Goal: Information Seeking & Learning: Check status

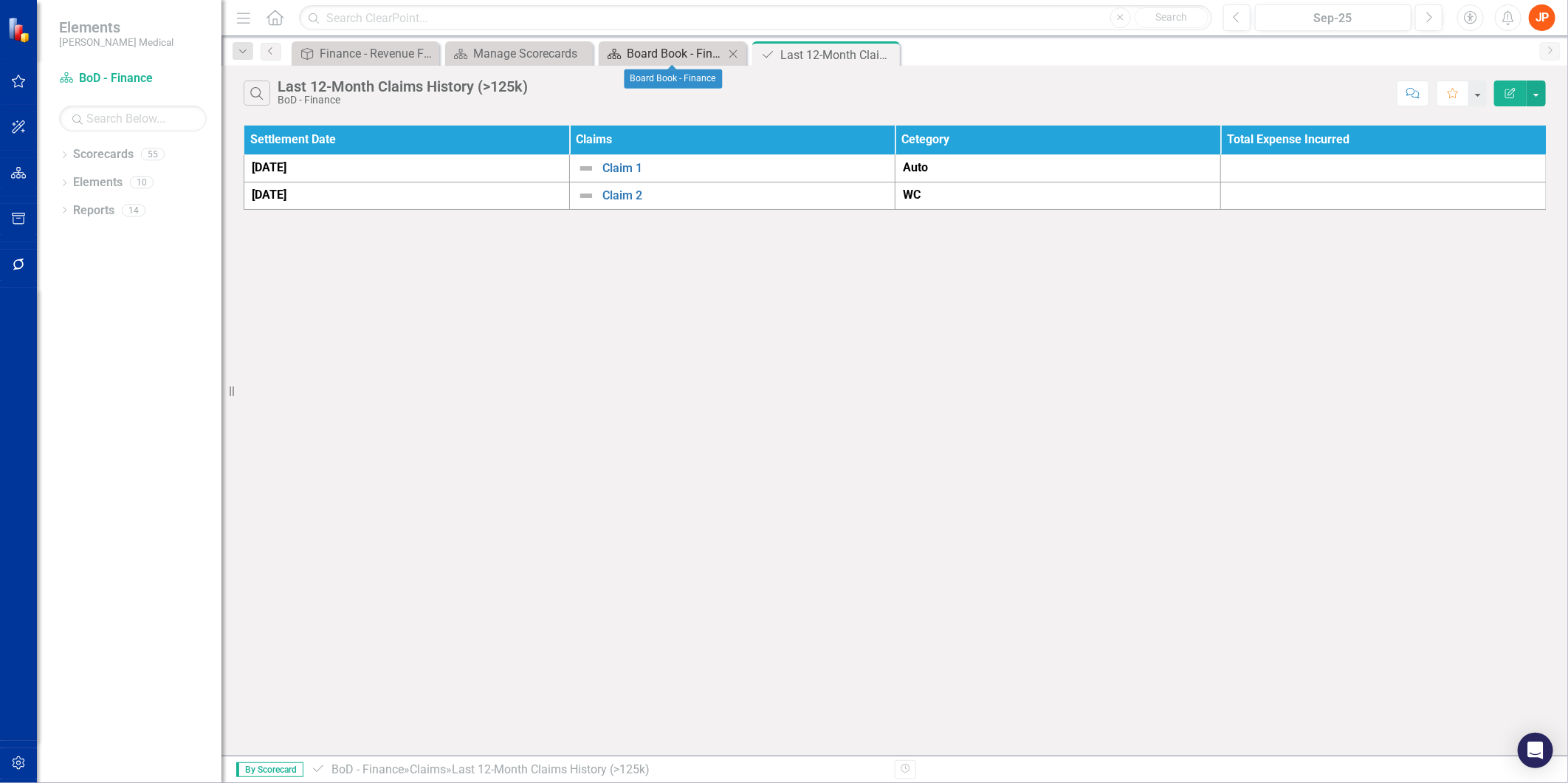
click at [680, 55] on div "Board Book - Finance" at bounding box center [675, 54] width 97 height 19
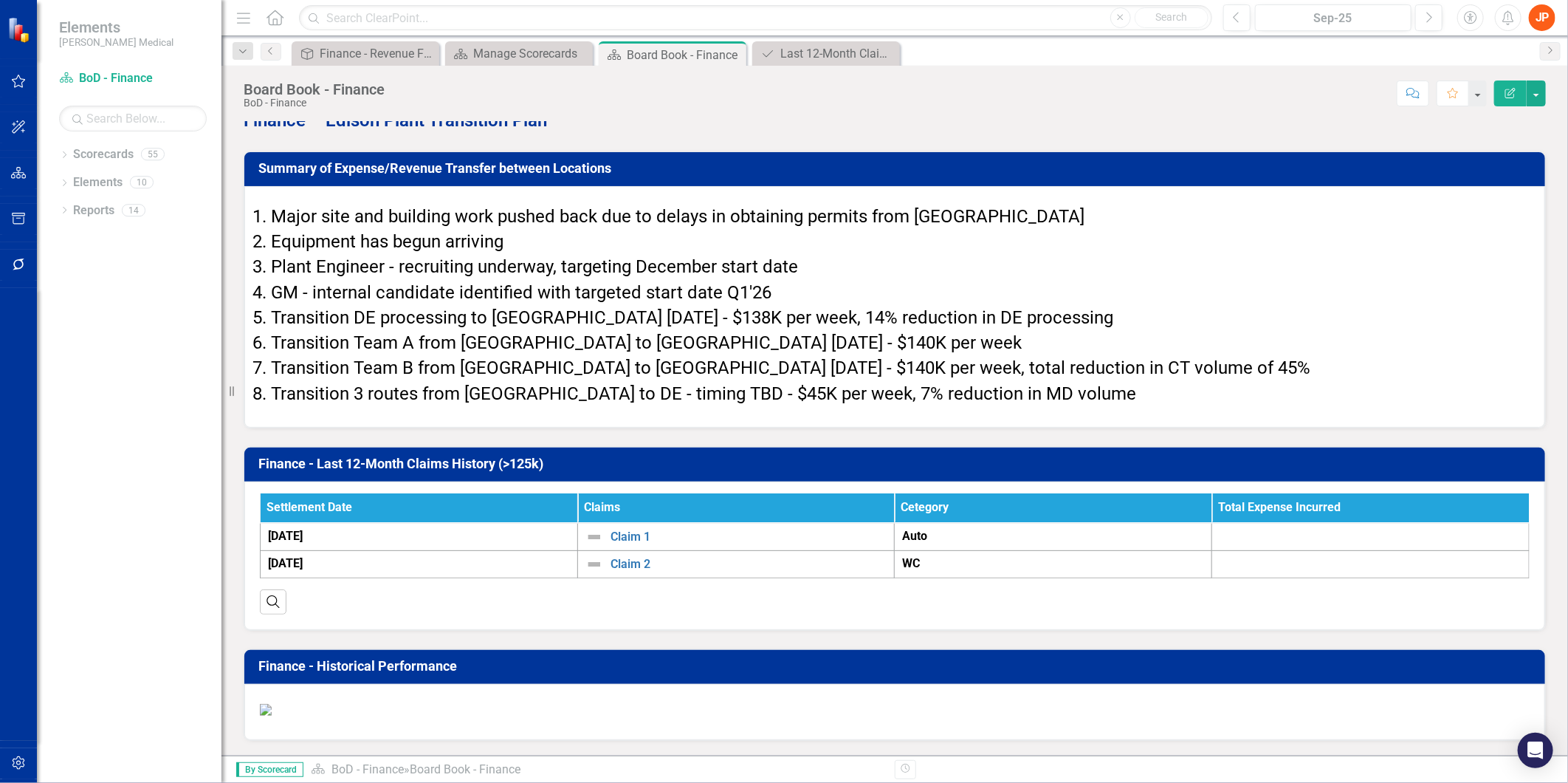
scroll to position [3199, 0]
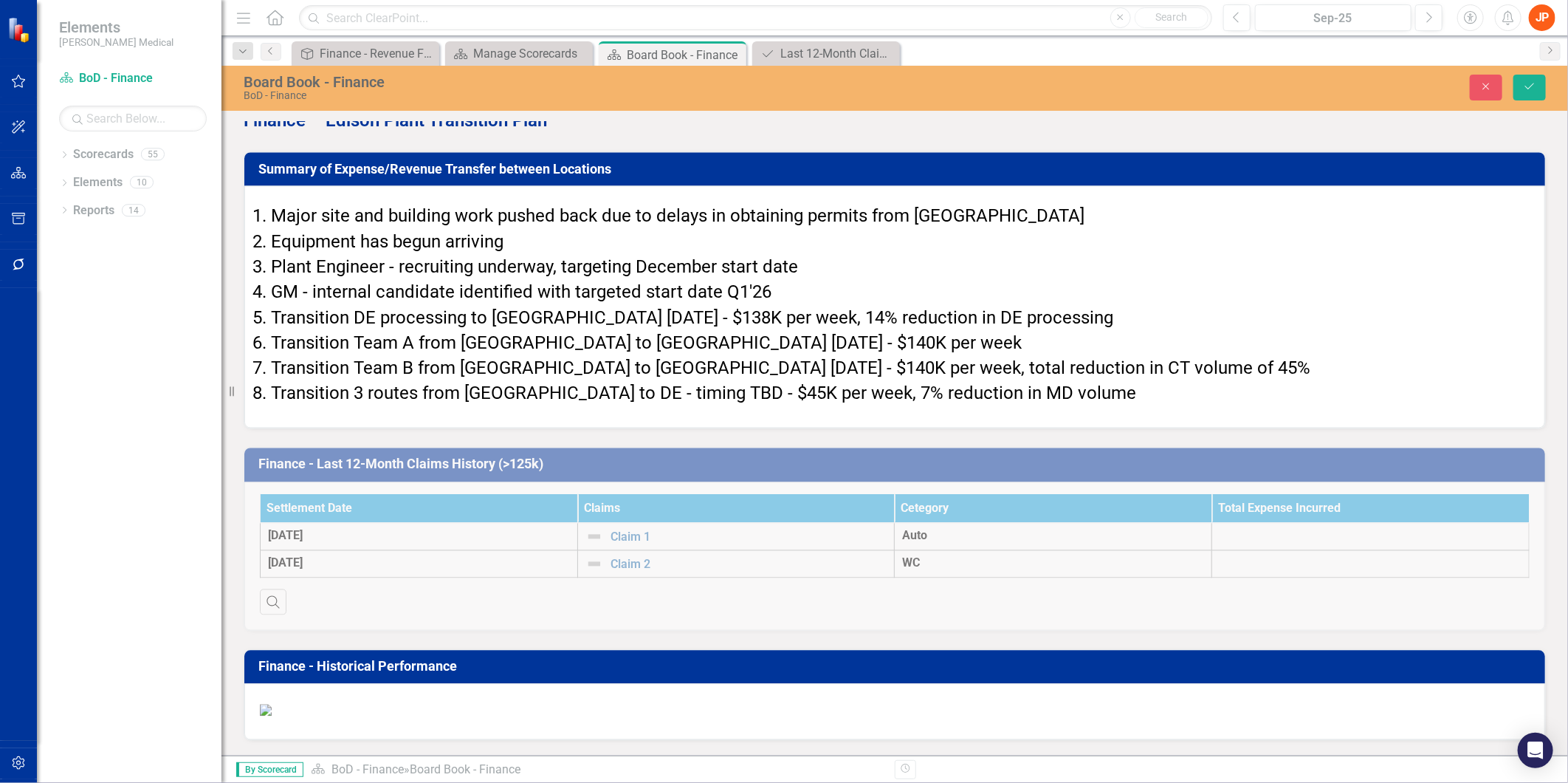
type textarea "<p style="text-align: center;">{[o716626][custom274661]}</p>"
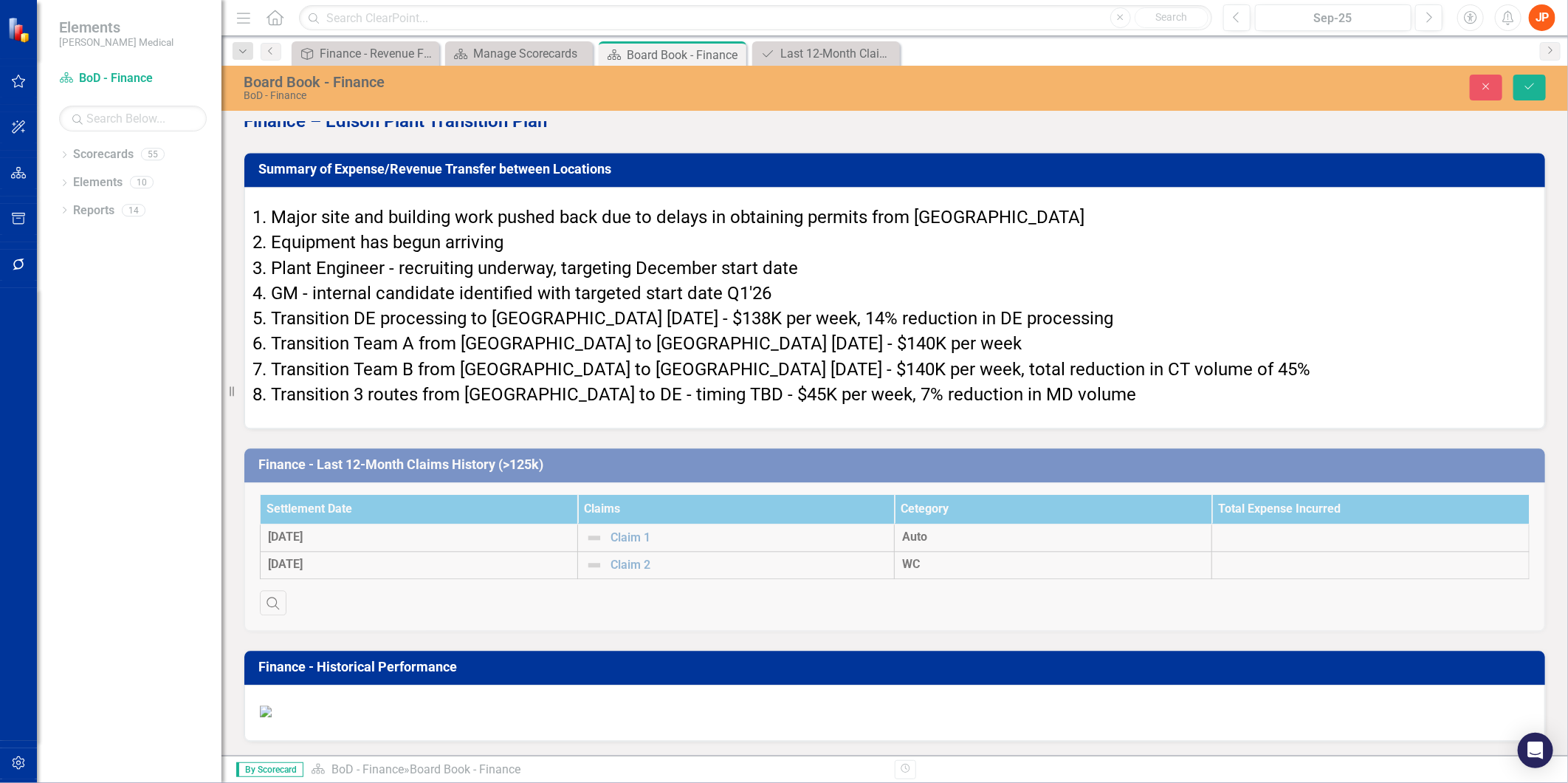
scroll to position [0, 0]
click at [1487, 91] on button "Close" at bounding box center [1486, 87] width 32 height 26
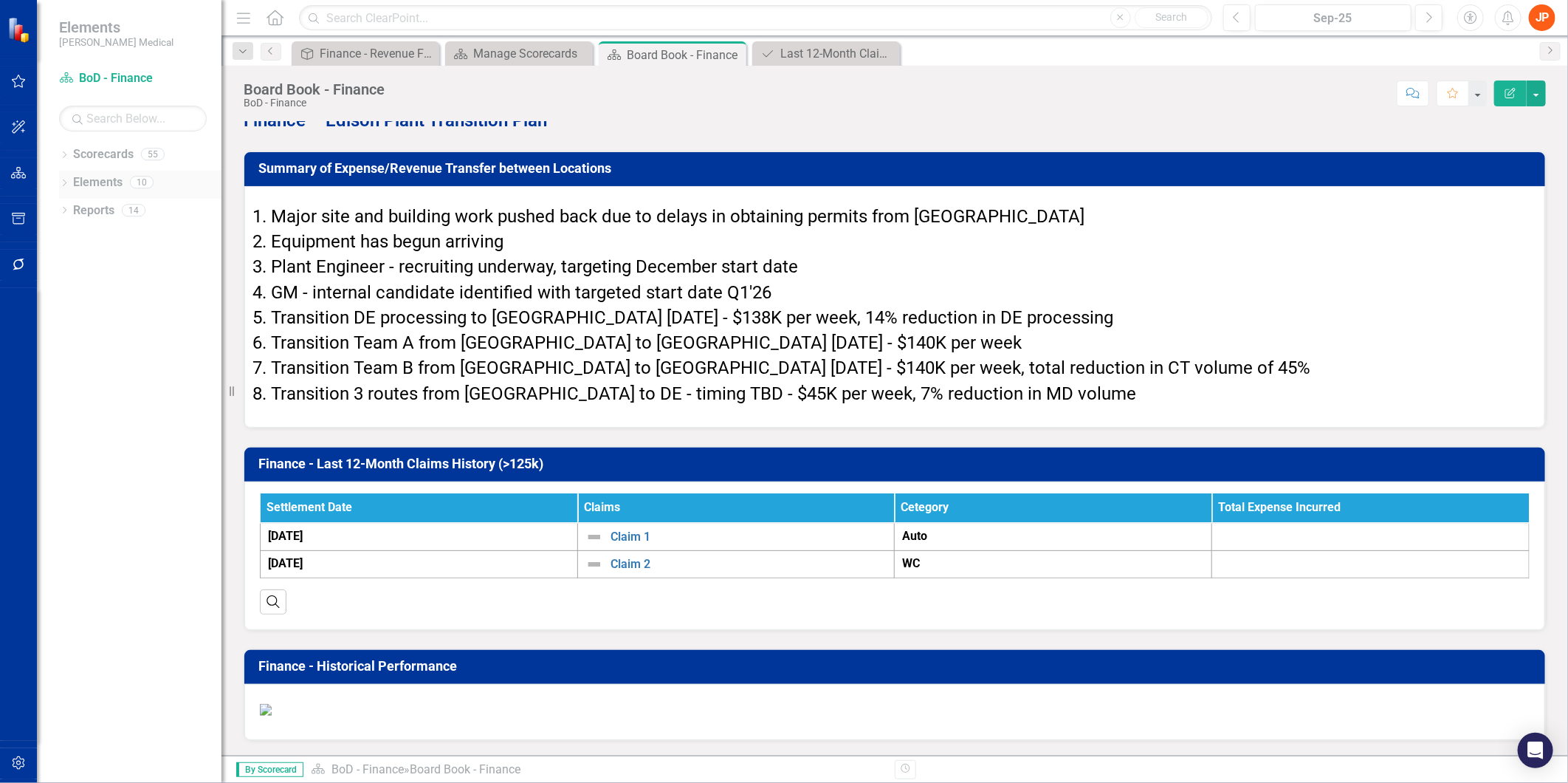
click at [95, 180] on link "Elements" at bounding box center [97, 183] width 49 height 17
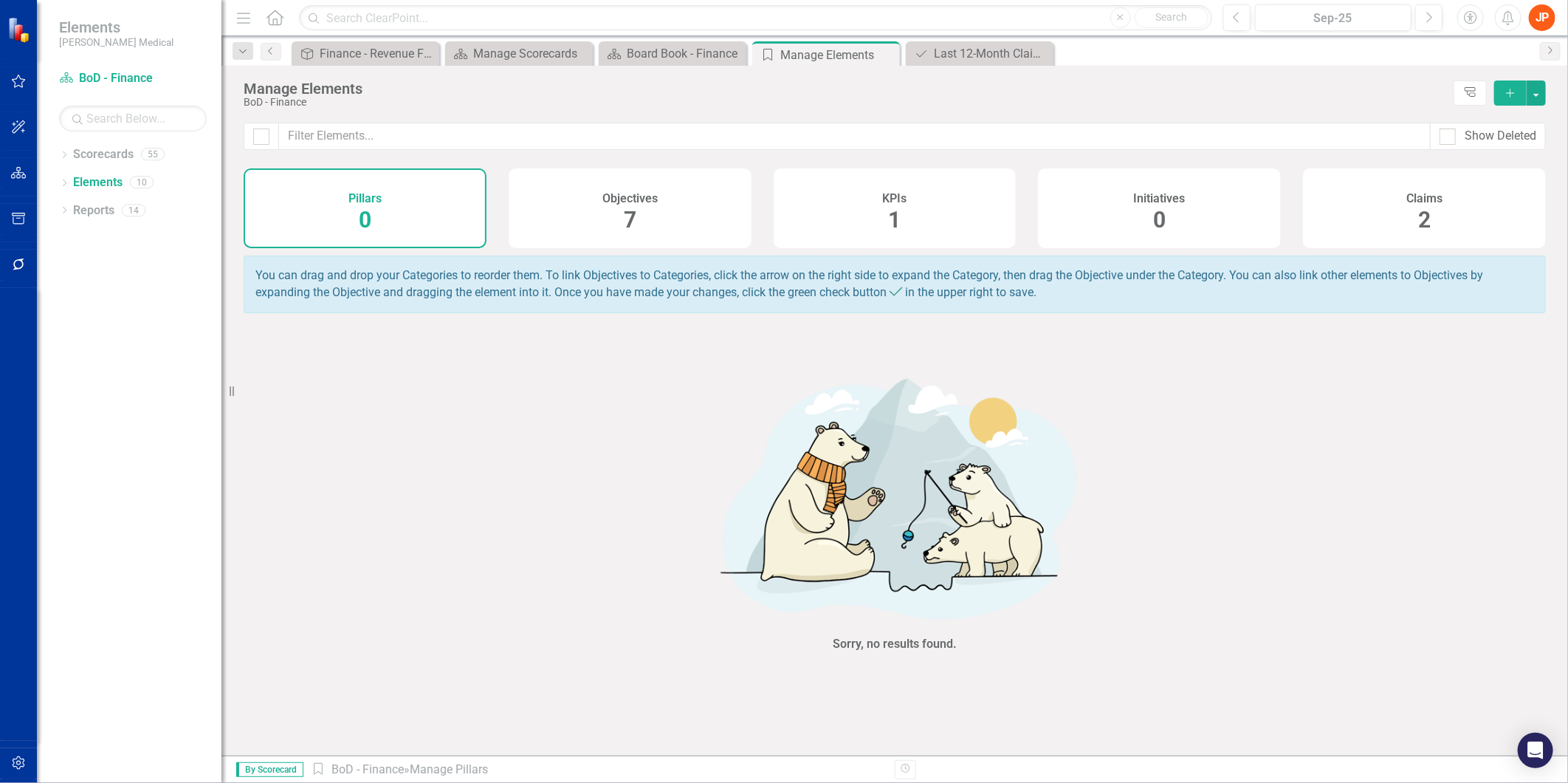
click at [644, 211] on div "Objectives 7" at bounding box center [630, 208] width 242 height 80
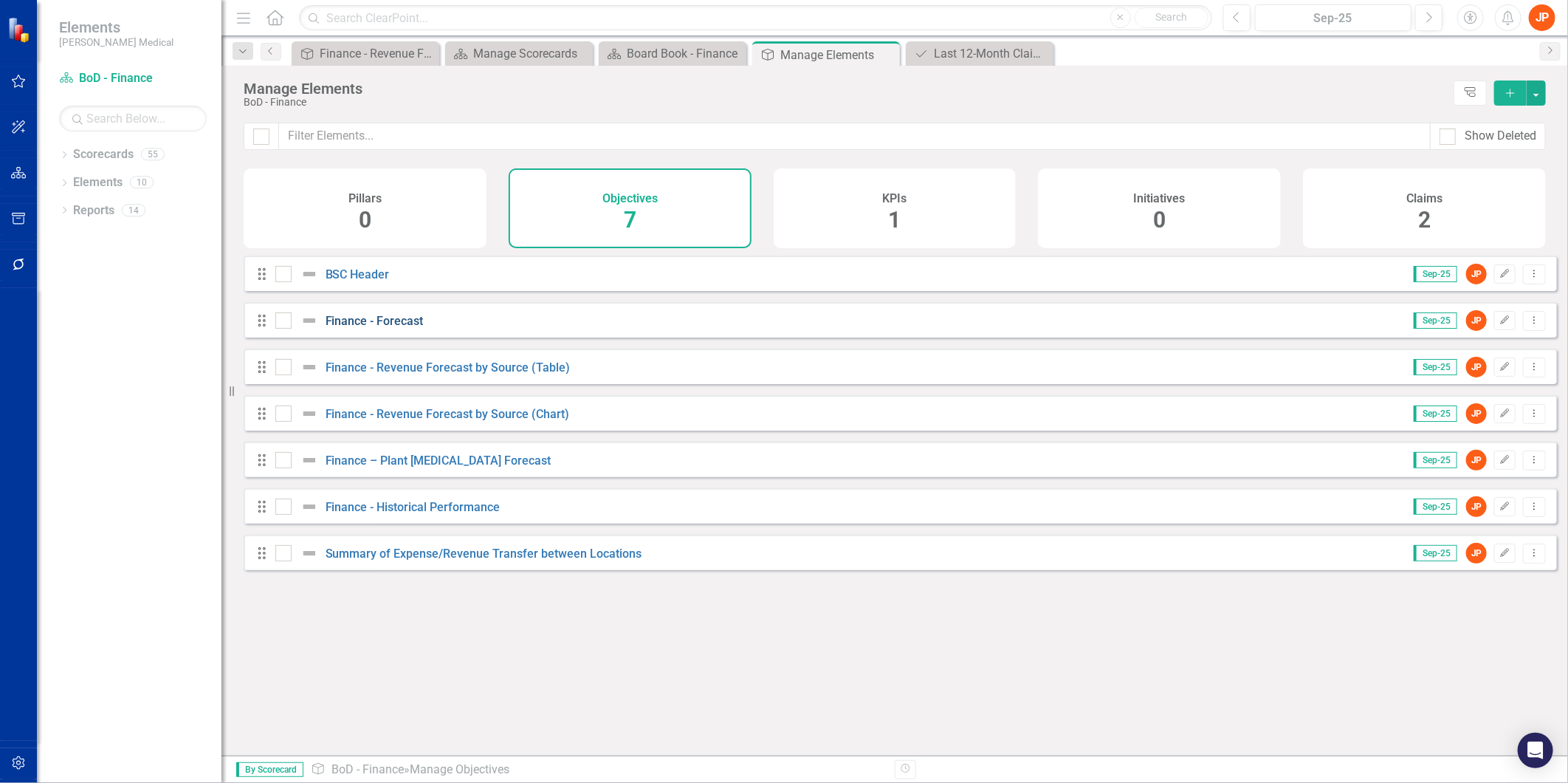
click at [394, 328] on link "Finance - Forecast" at bounding box center [375, 321] width 98 height 14
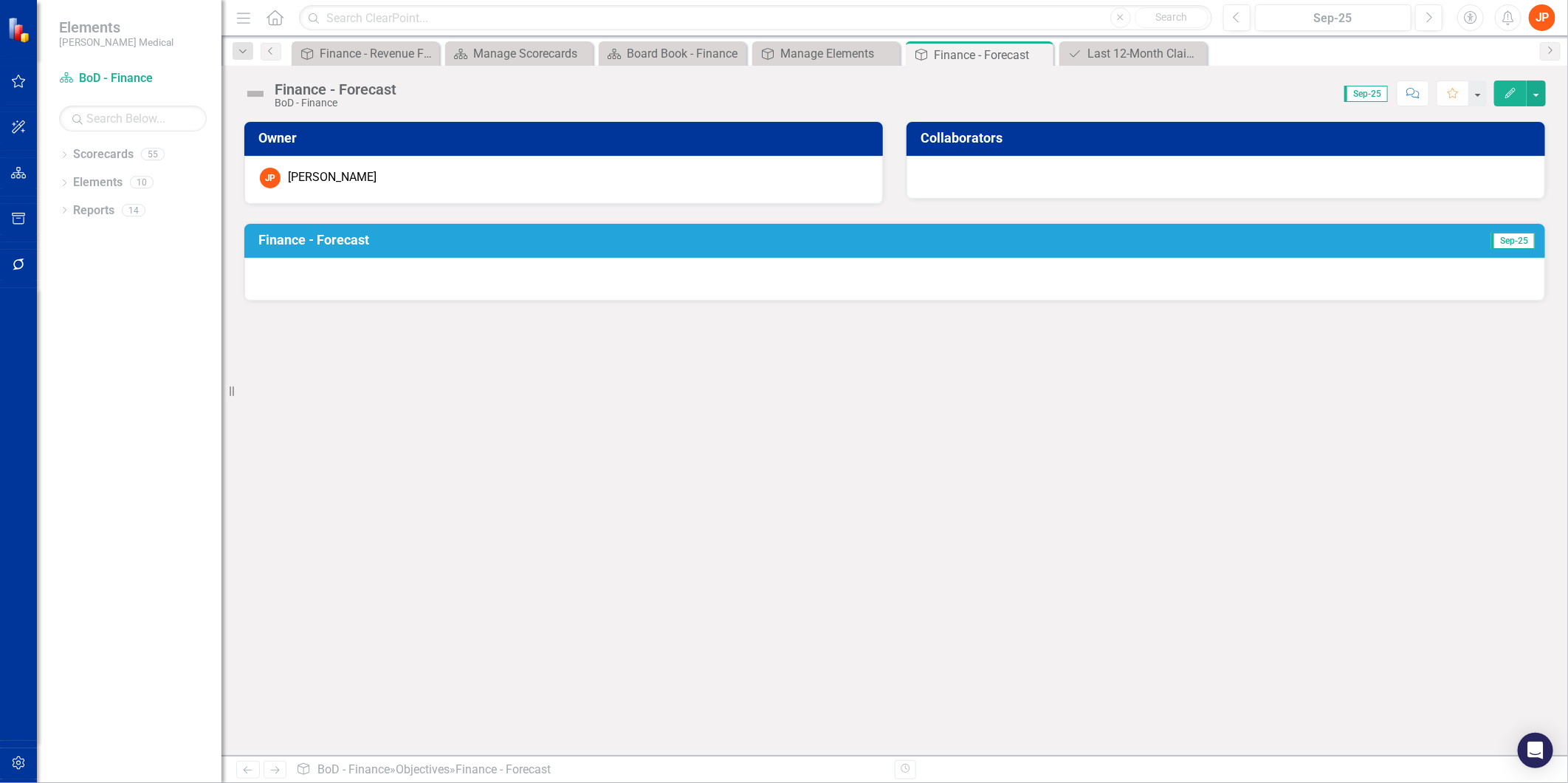
click at [698, 240] on h3 "Finance - Forecast" at bounding box center [713, 240] width 909 height 15
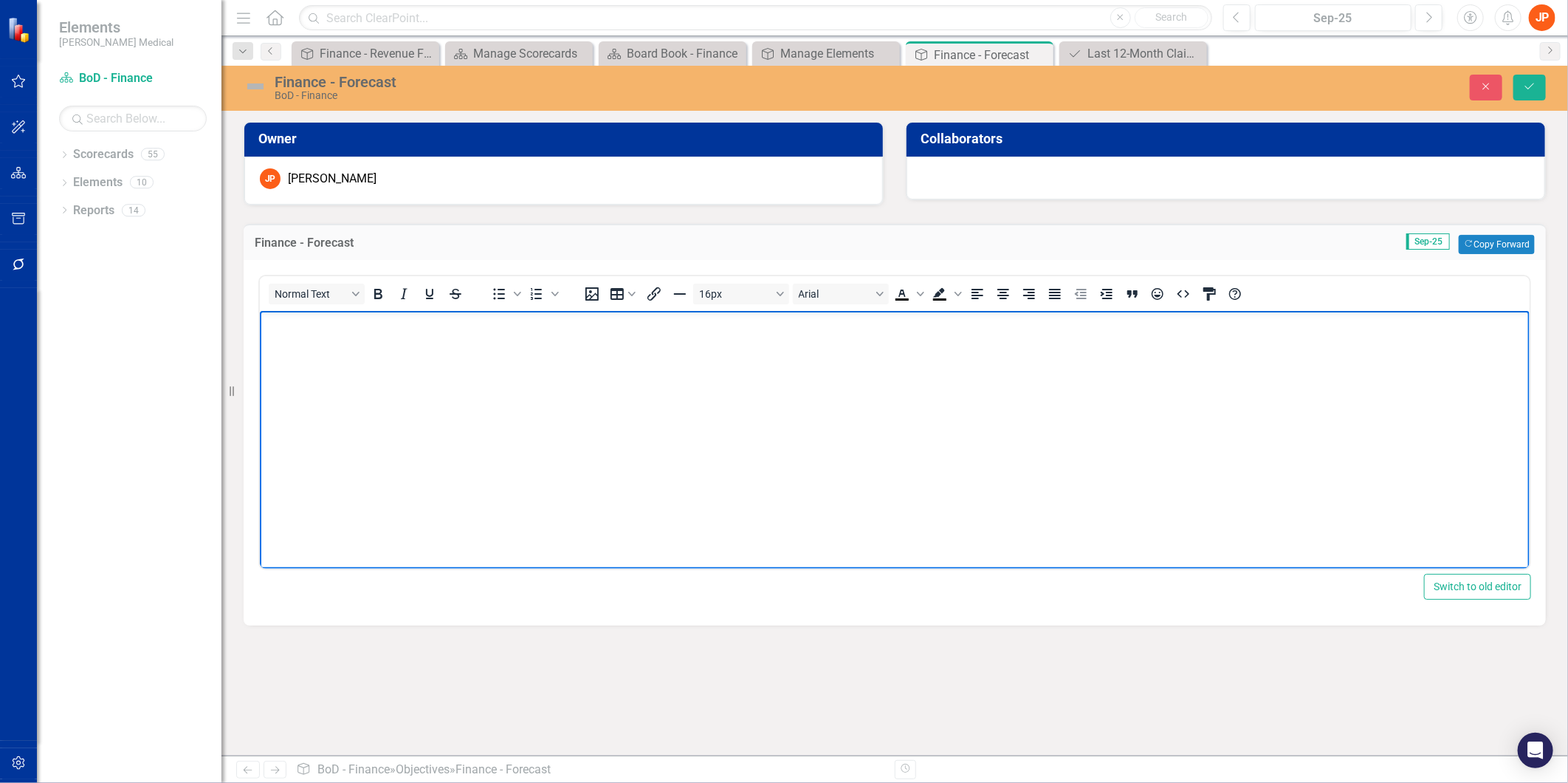
click at [301, 349] on body "Rich Text Area. Press ALT-0 for help." at bounding box center [894, 421] width 1269 height 222
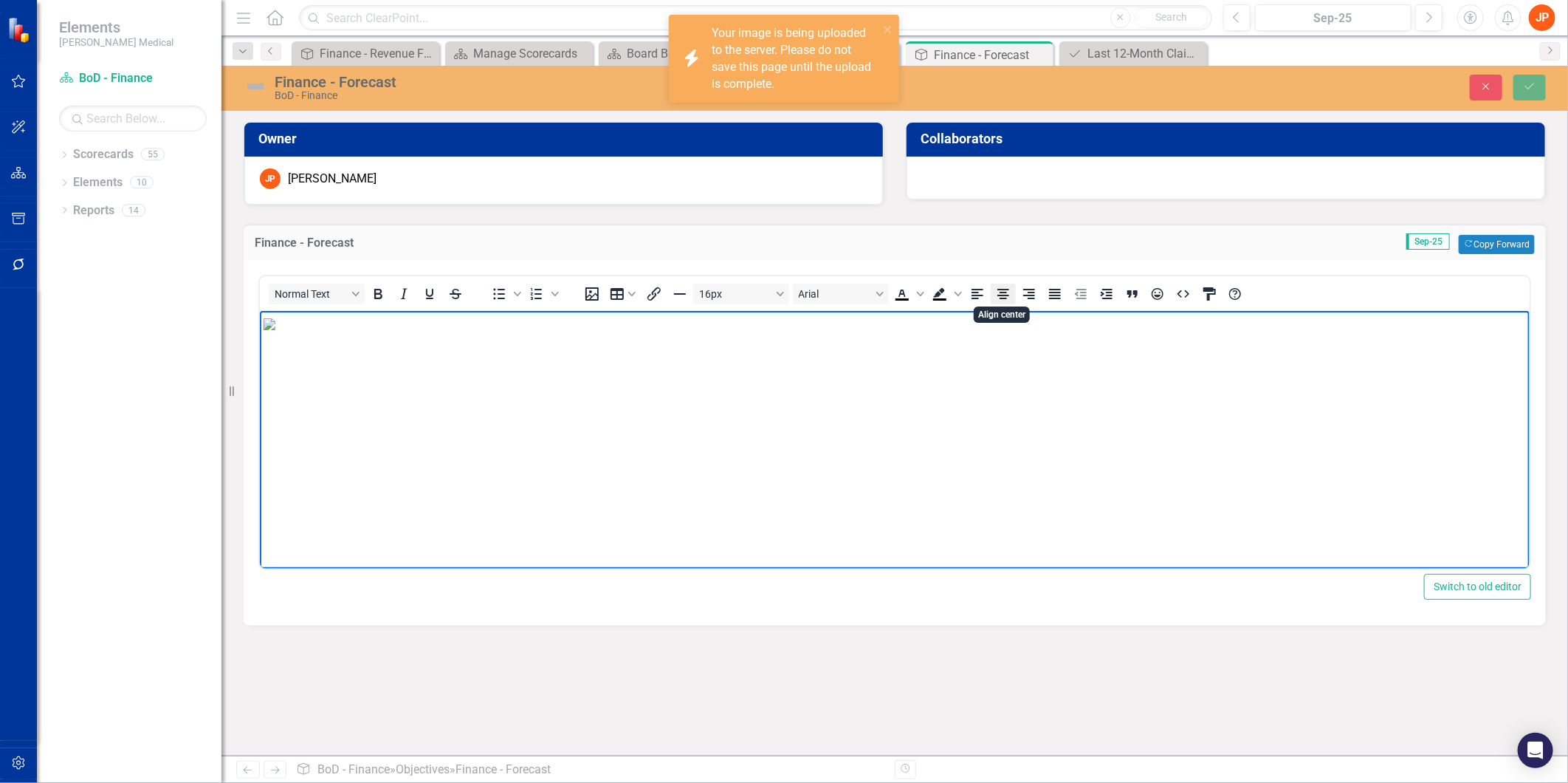
click at [1005, 294] on icon "Align center" at bounding box center [1003, 294] width 12 height 11
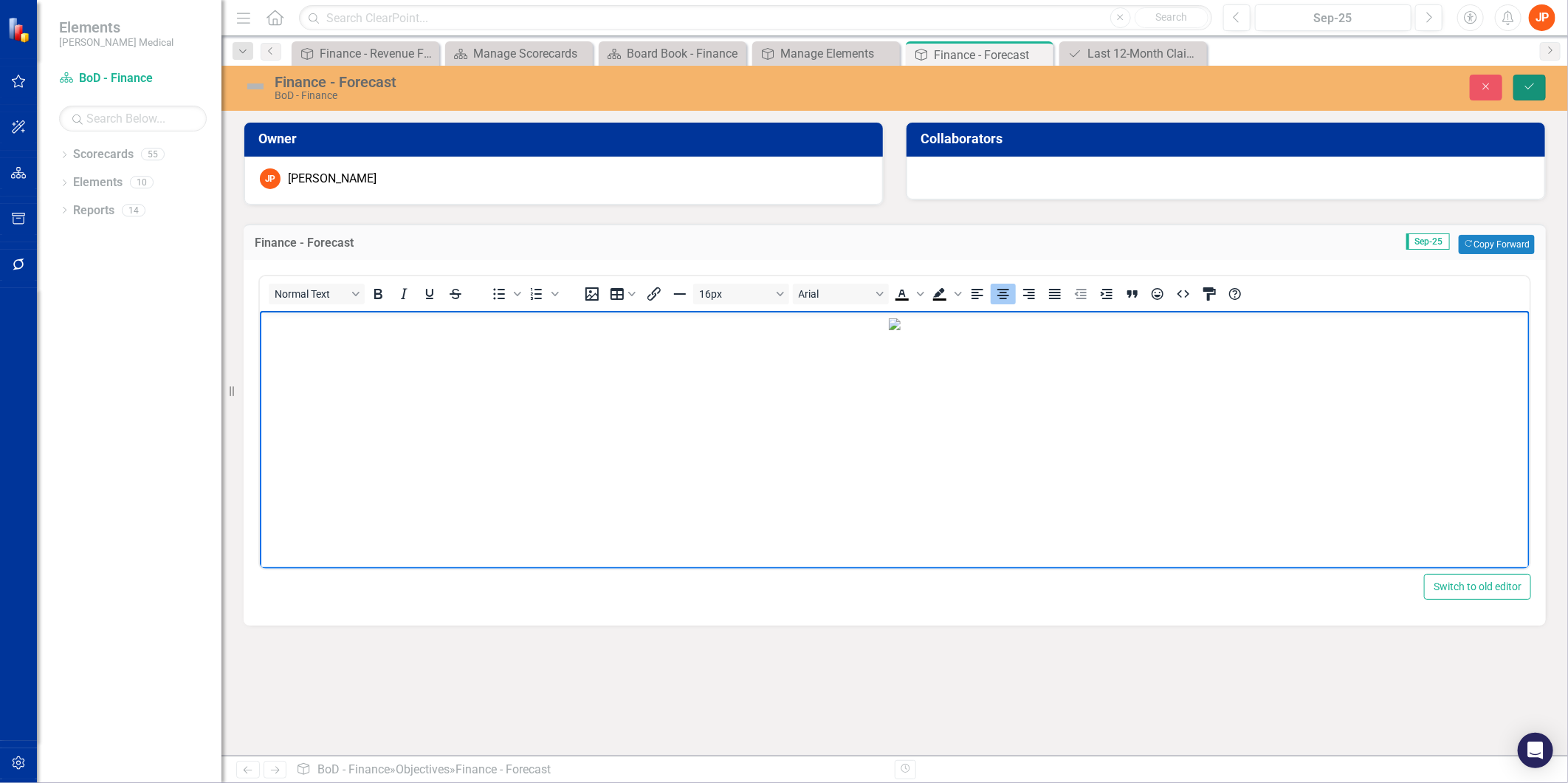
click at [1530, 84] on icon "Save" at bounding box center [1529, 87] width 13 height 11
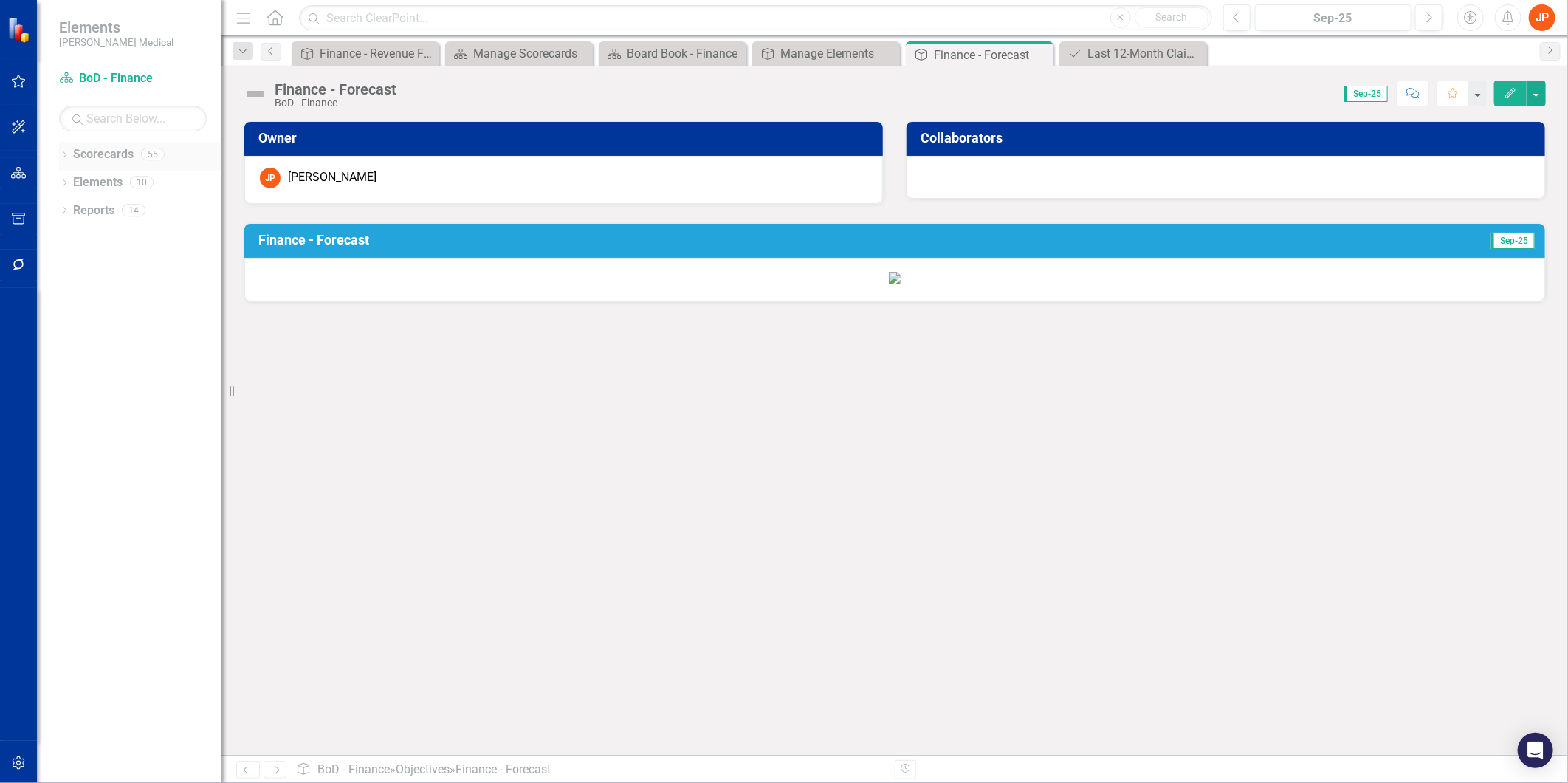
click at [111, 154] on link "Scorecards" at bounding box center [104, 154] width 61 height 17
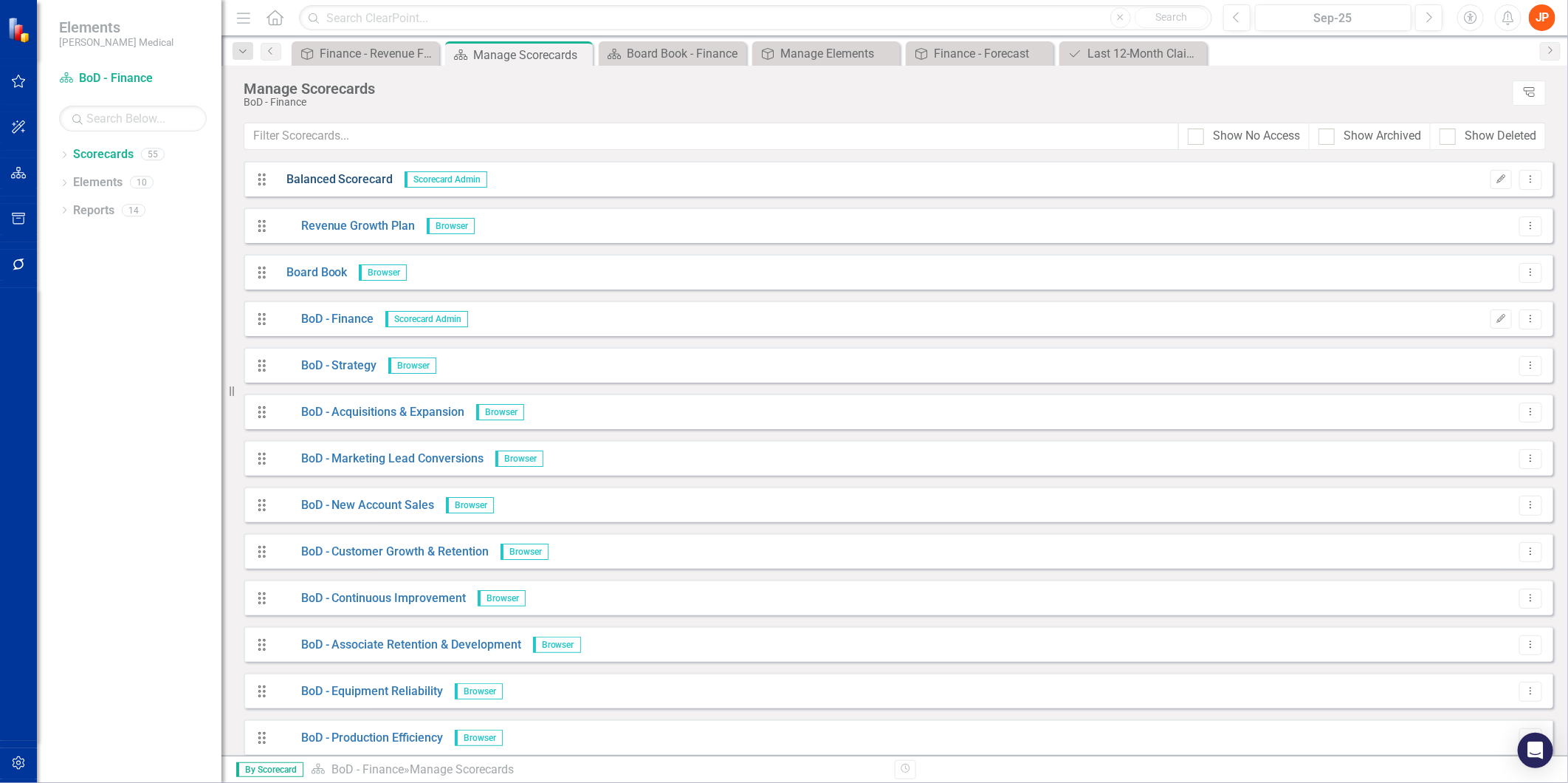
click at [318, 181] on link "Balanced Scorecard" at bounding box center [335, 179] width 118 height 17
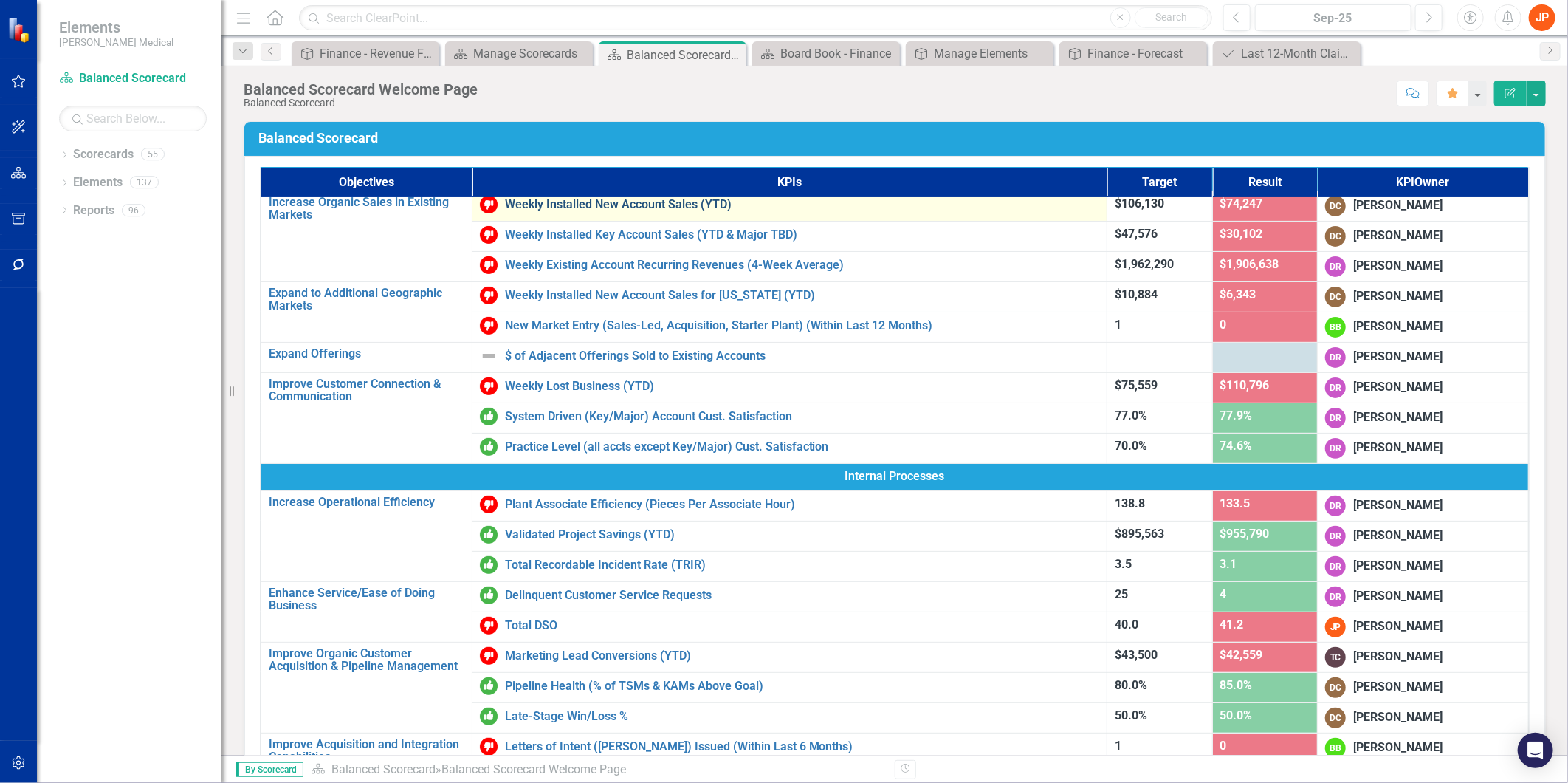
scroll to position [164, 0]
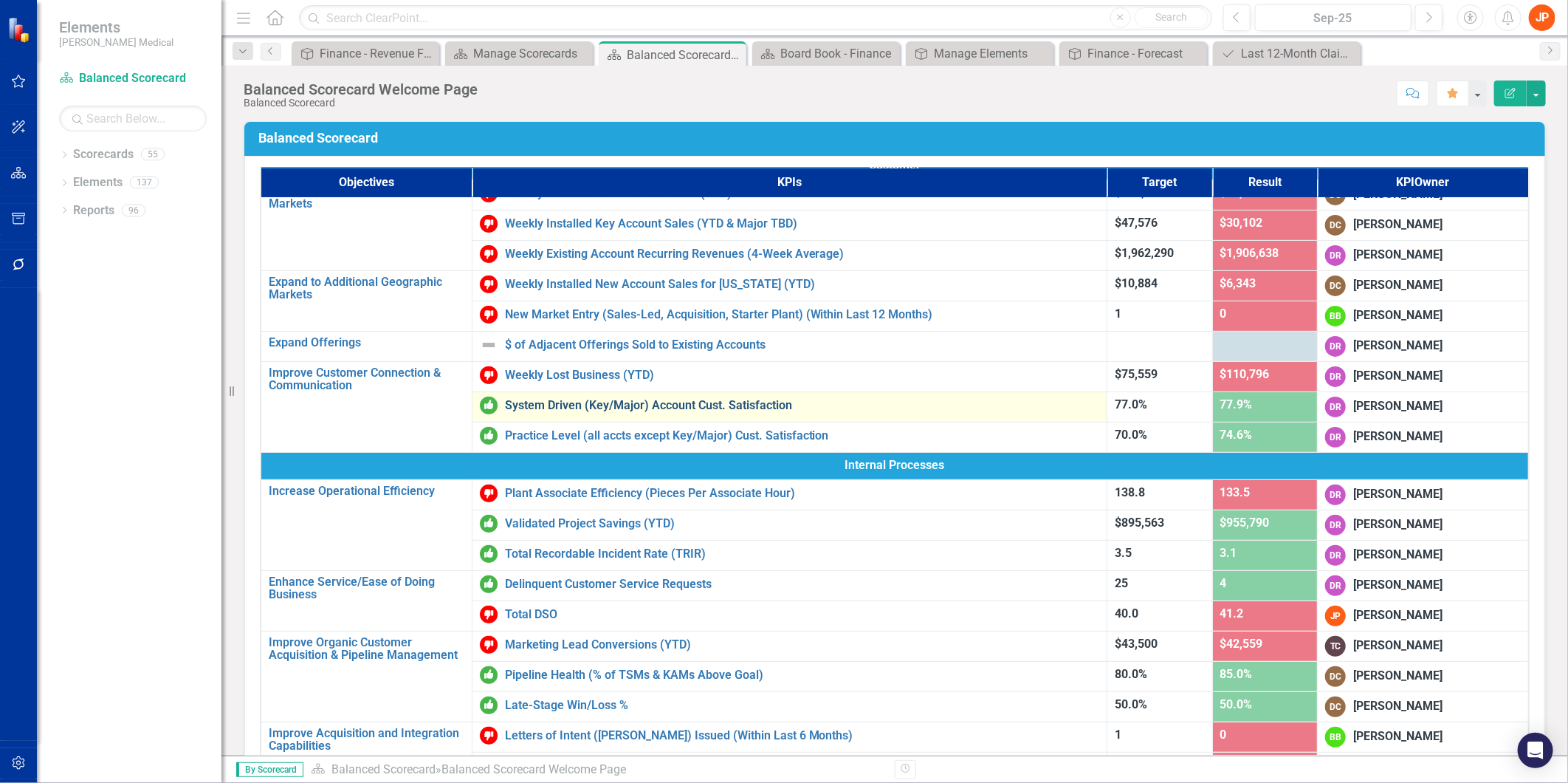
click at [614, 402] on link "System Driven (Key/Major) Account Cust. Satisfaction" at bounding box center [801, 405] width 595 height 13
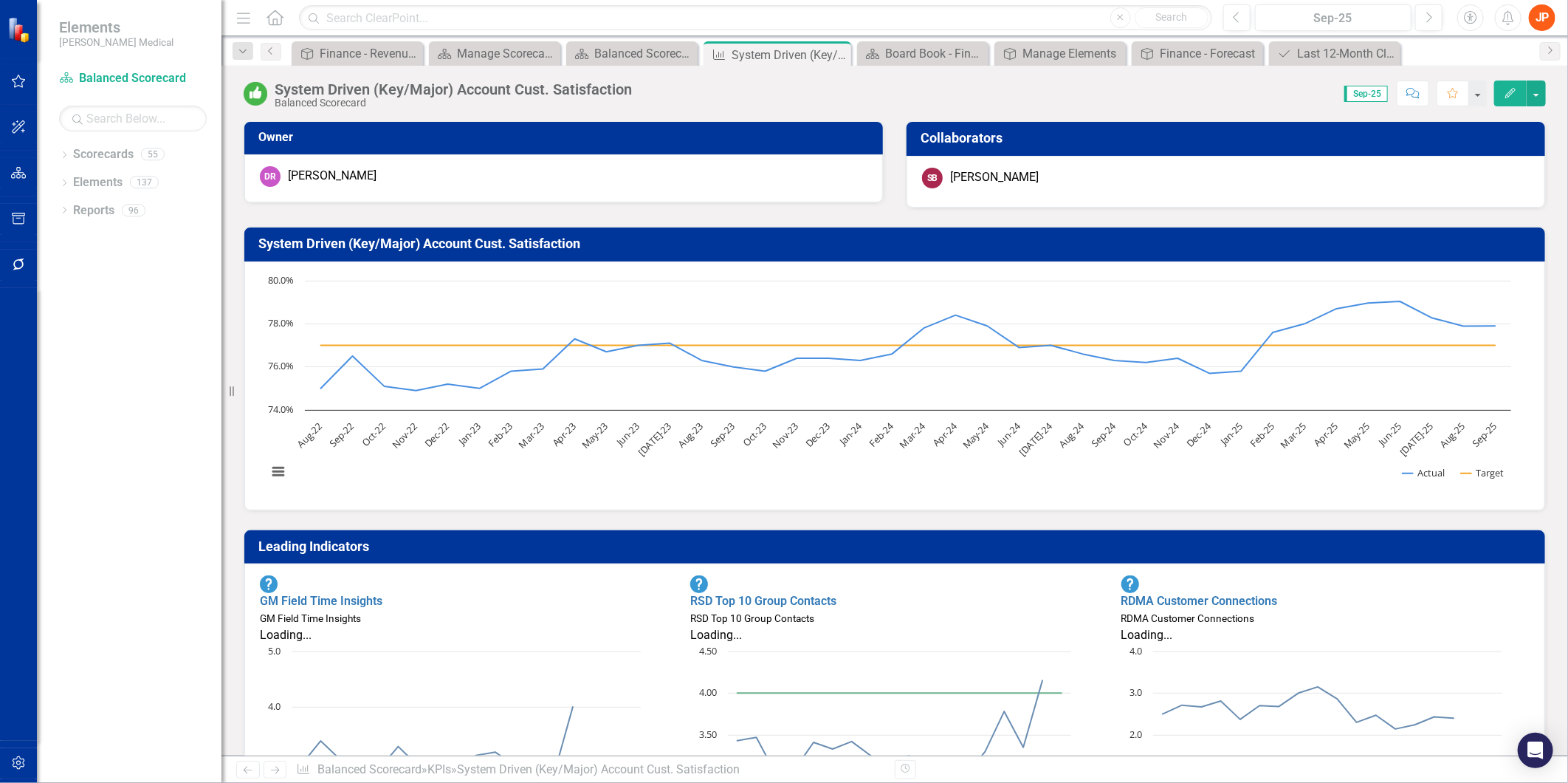
scroll to position [82, 0]
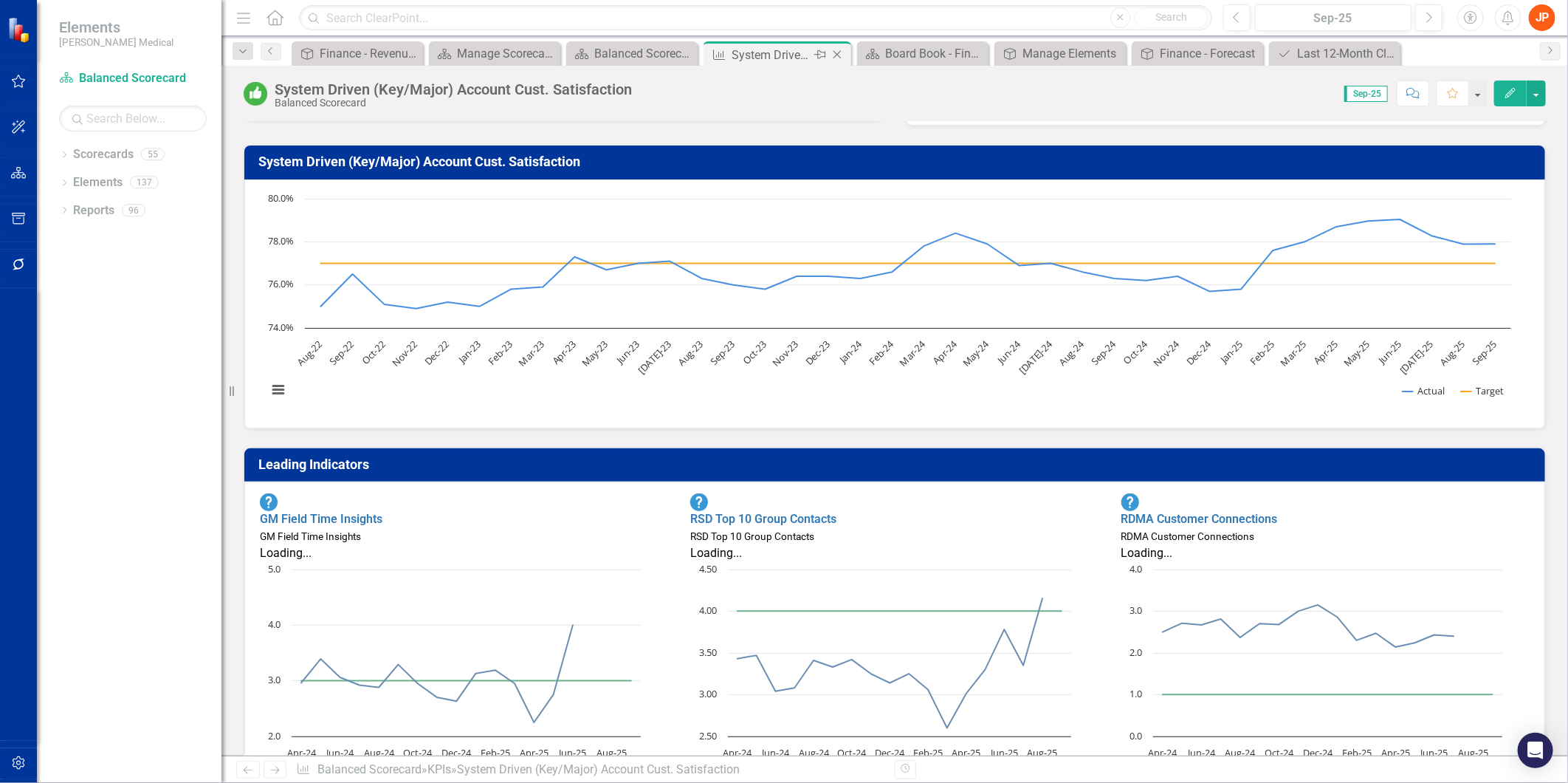
click at [835, 49] on icon "Close" at bounding box center [836, 54] width 15 height 12
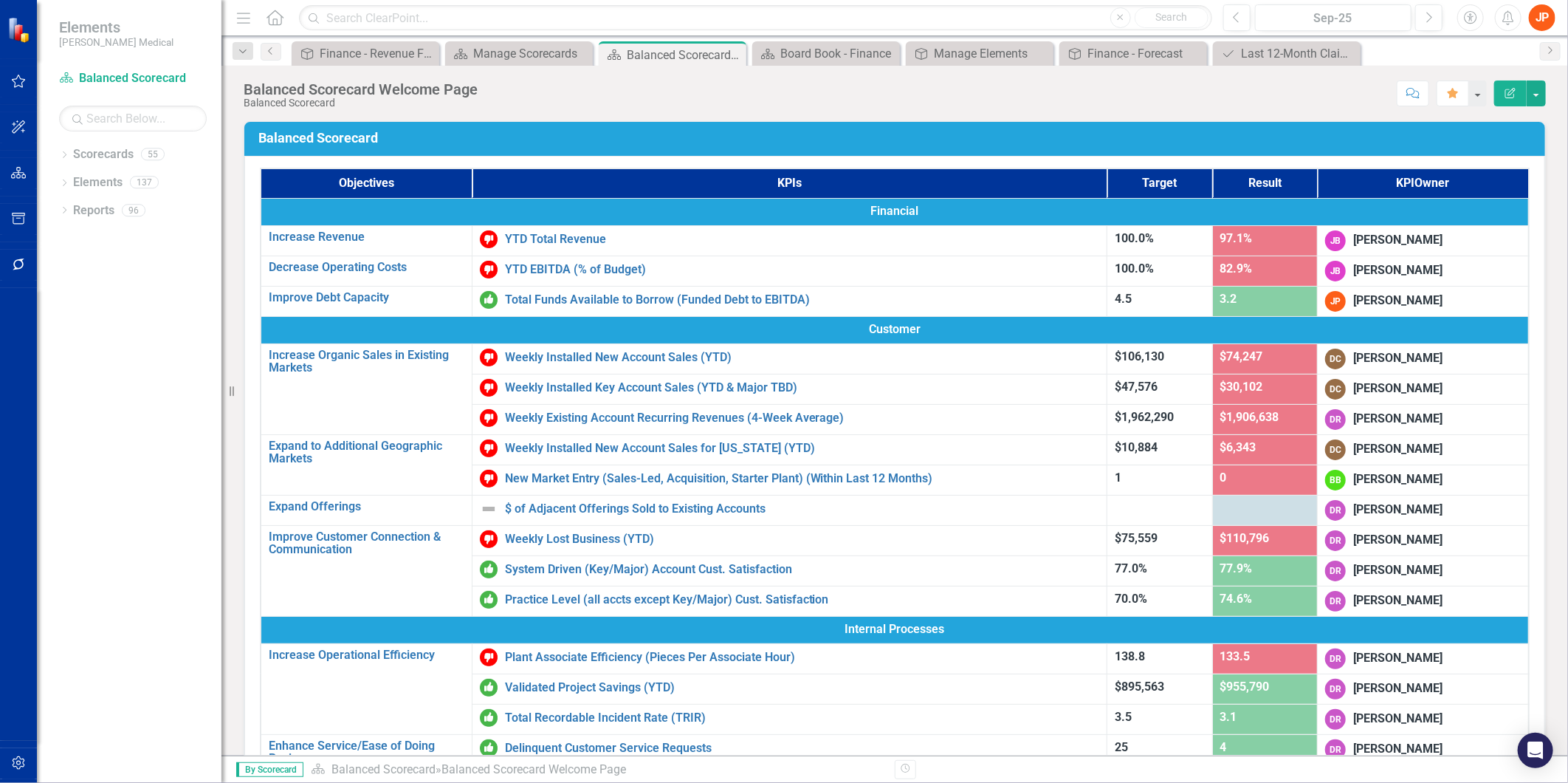
click at [1220, 592] on span "74.6%" at bounding box center [1236, 599] width 32 height 14
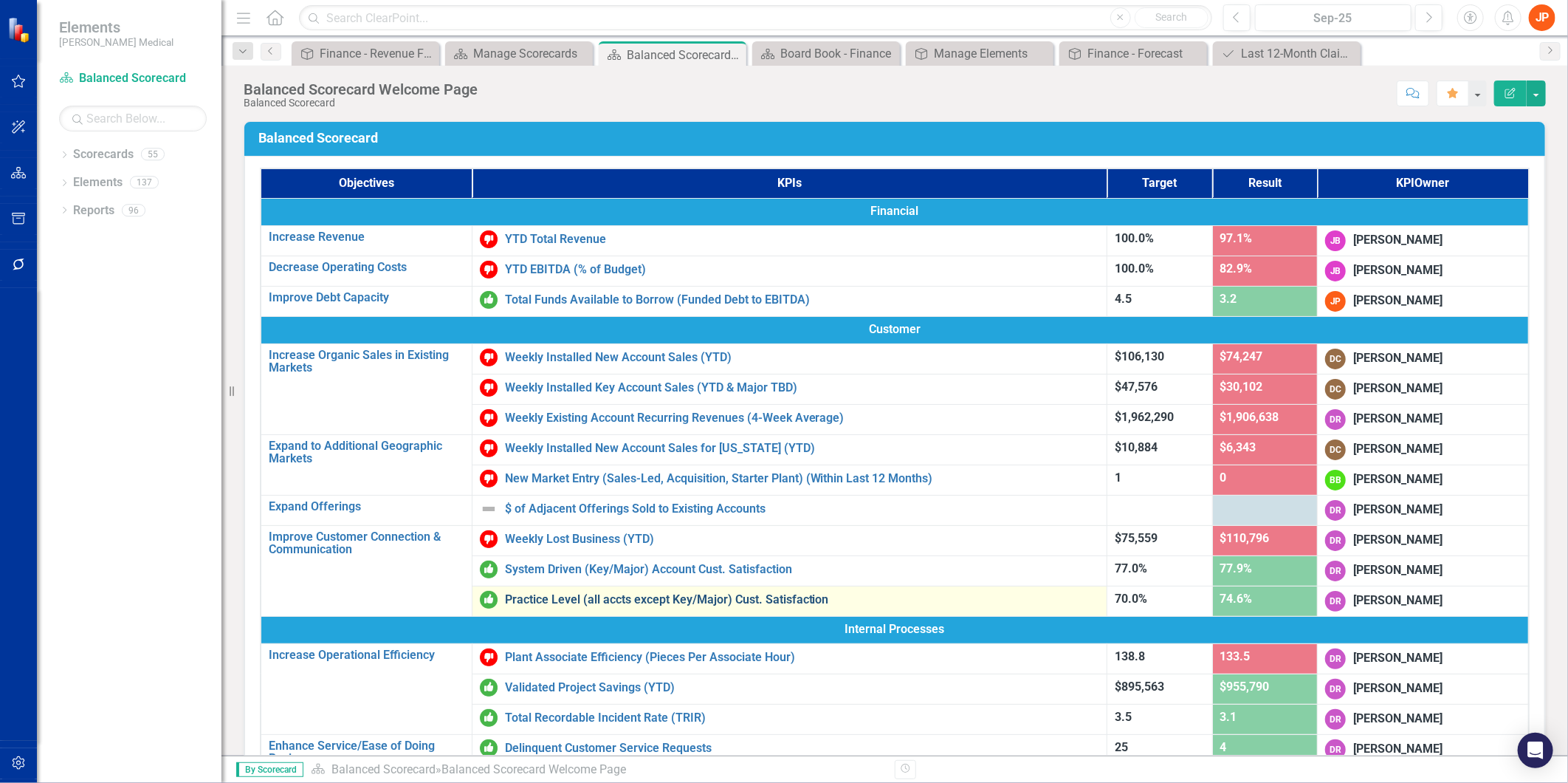
click at [778, 595] on link "Practice Level (all accts except Key/Major) Cust. Satisfaction" at bounding box center [801, 600] width 595 height 13
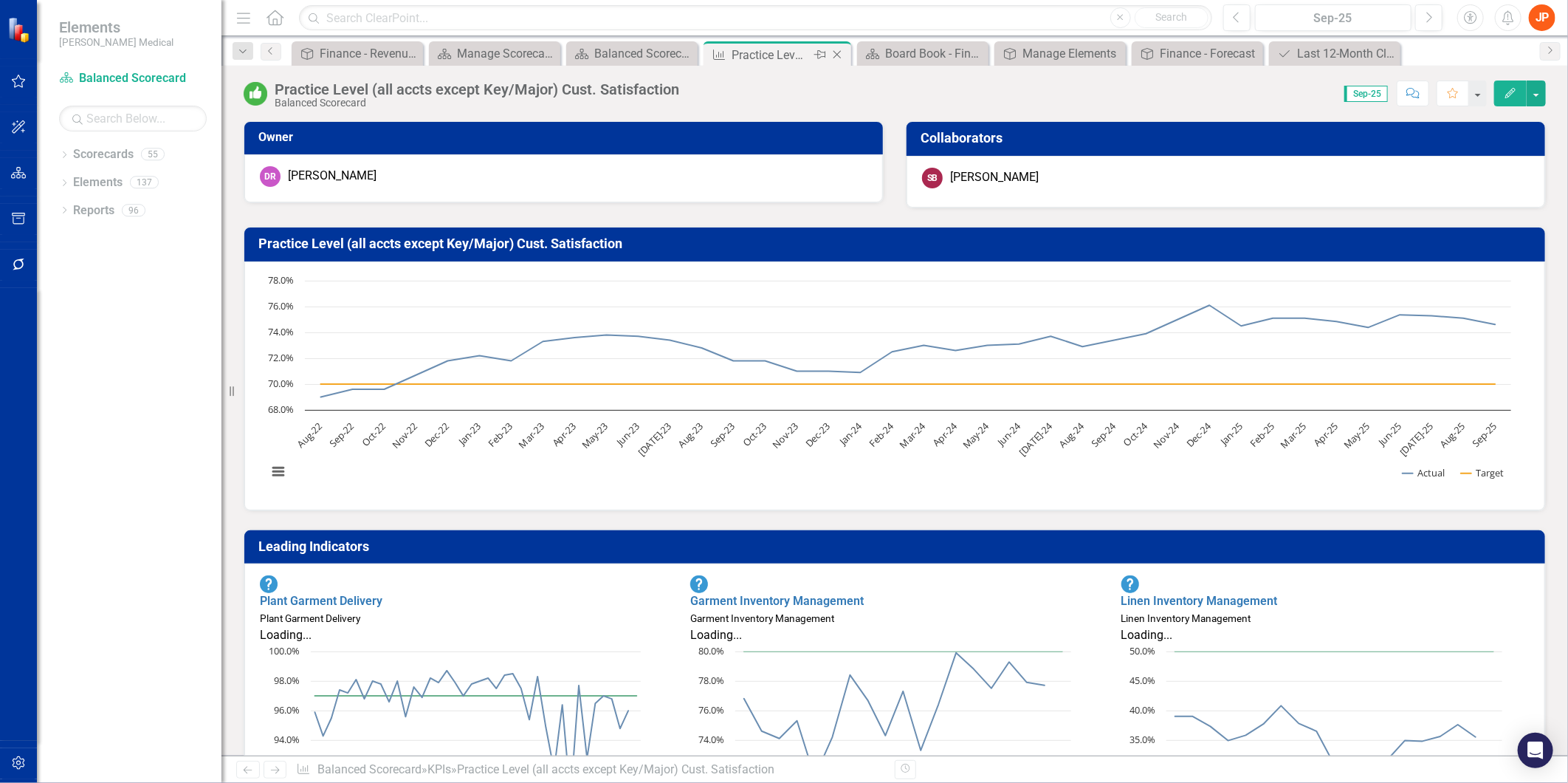
click at [837, 48] on icon "Close" at bounding box center [836, 54] width 15 height 12
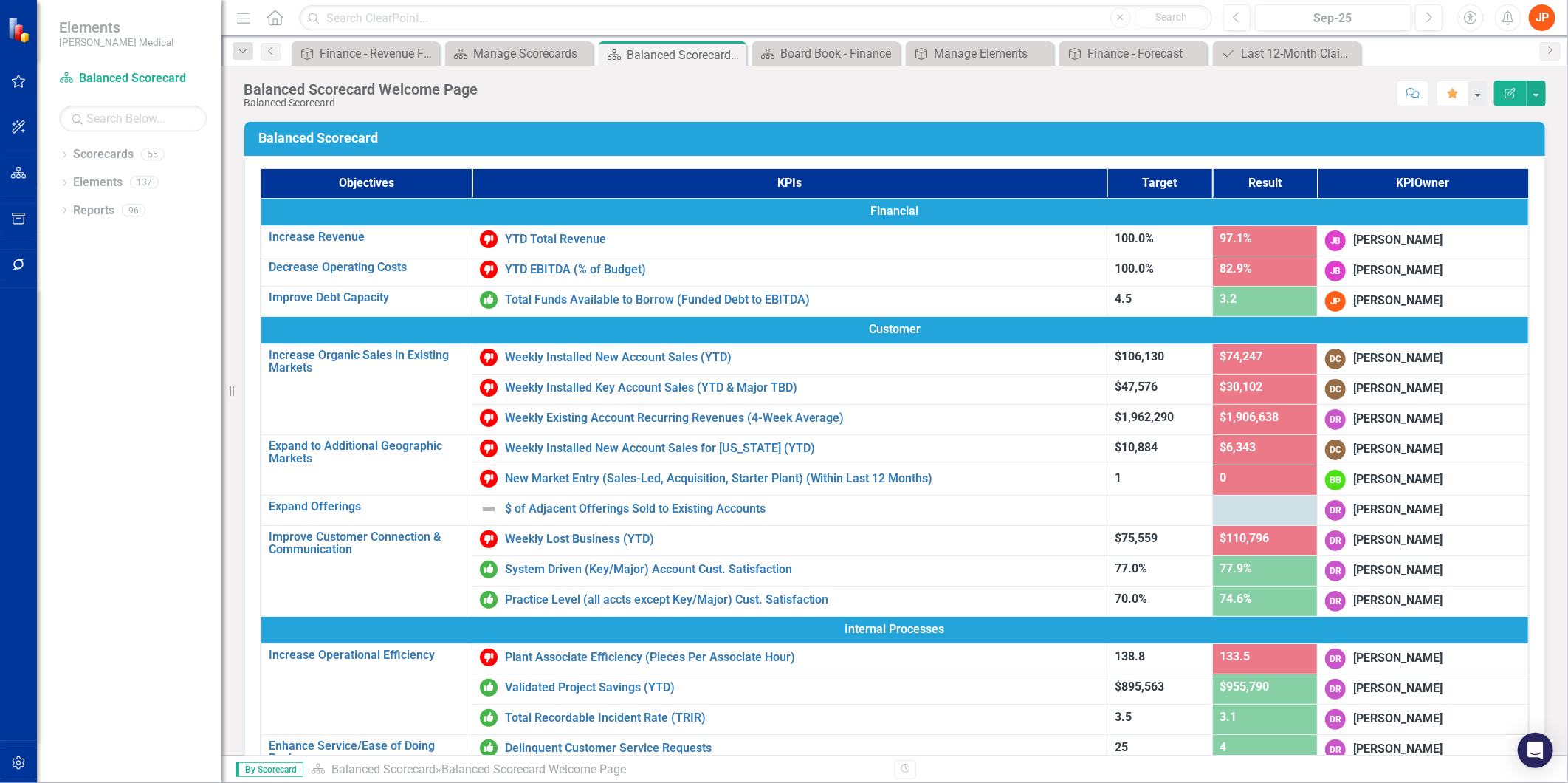
scroll to position [82, 0]
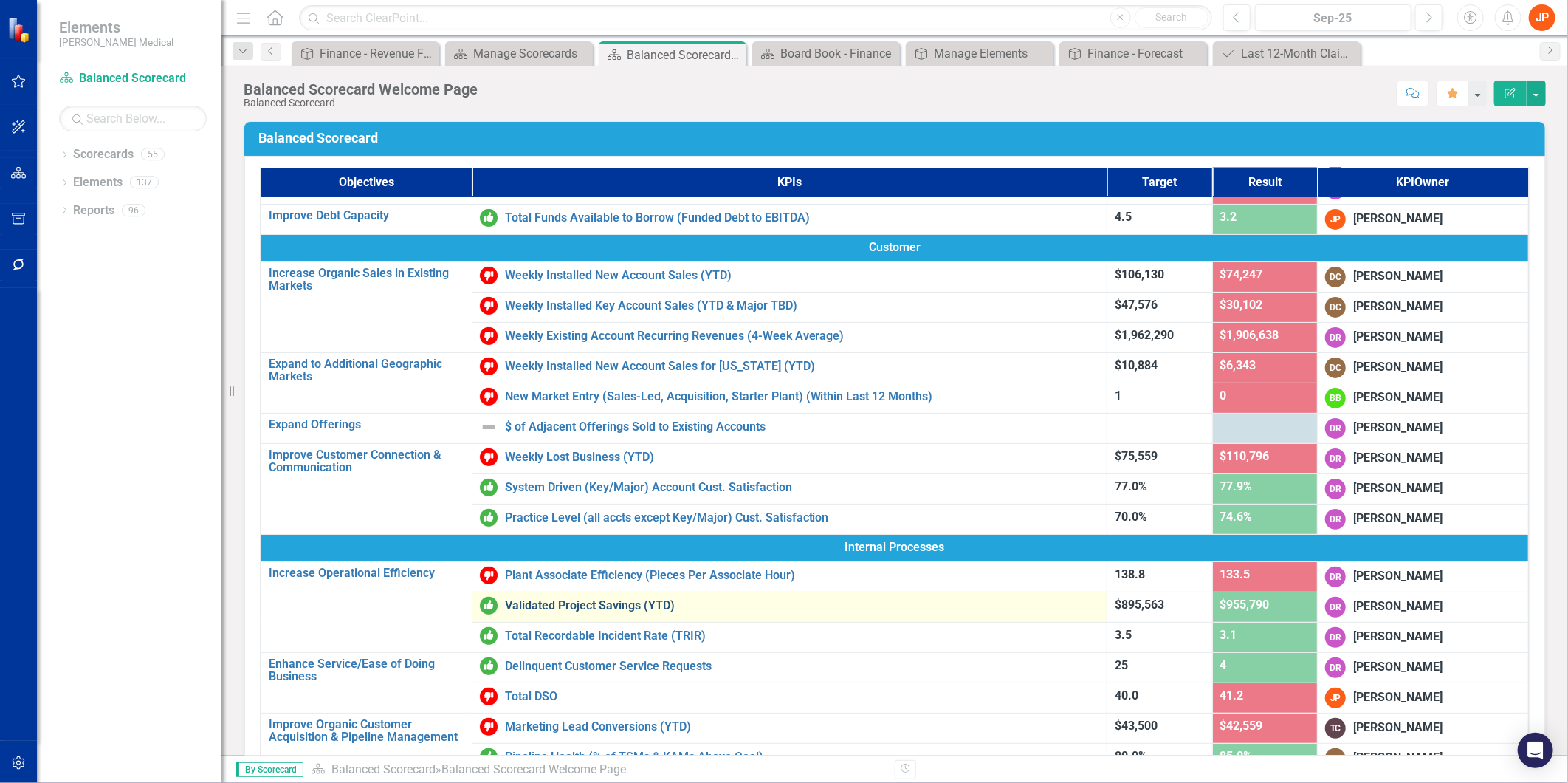
click at [584, 603] on link "Validated Project Savings (YTD)" at bounding box center [801, 605] width 595 height 13
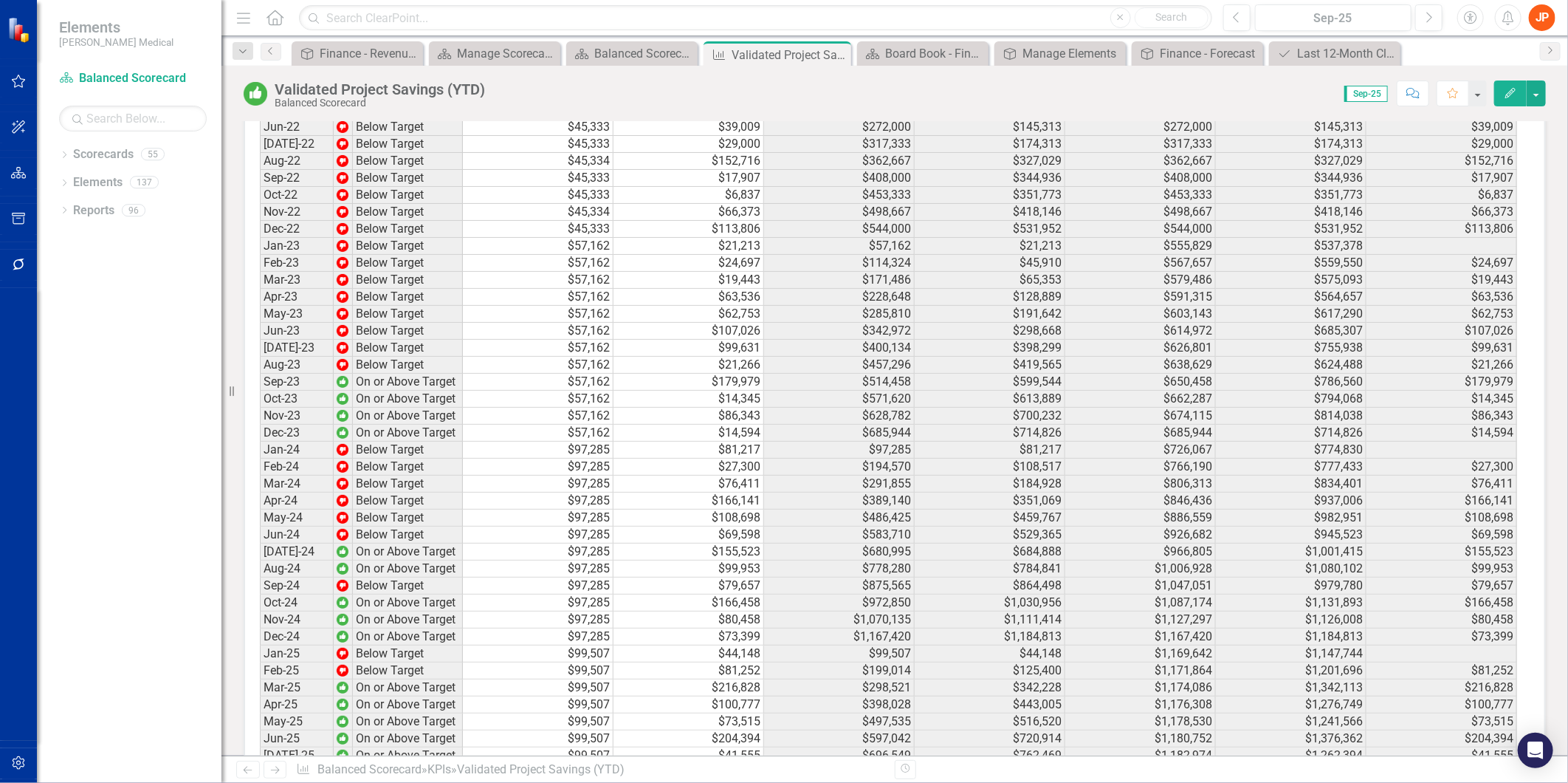
scroll to position [2667, 0]
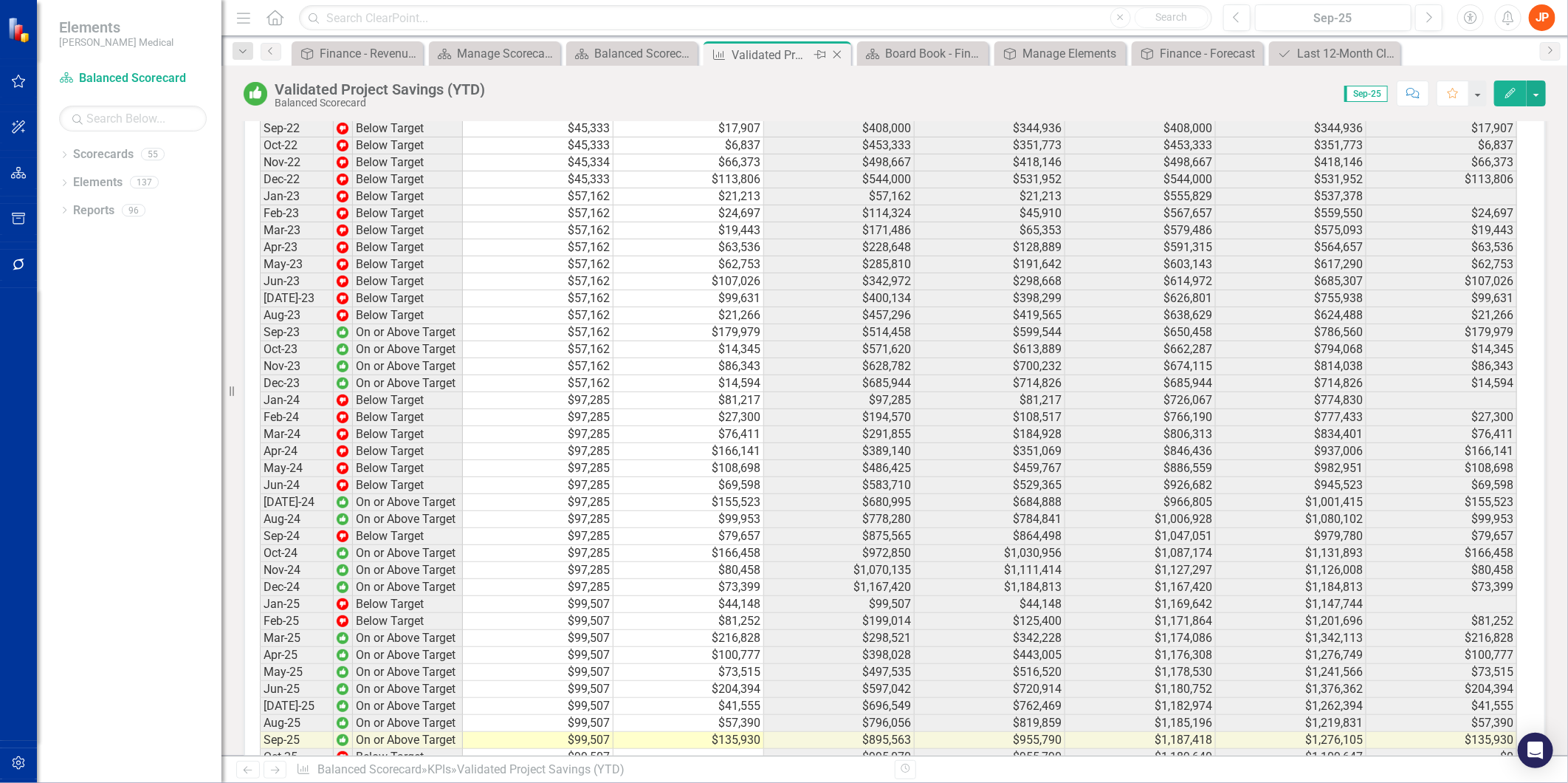
click at [838, 47] on div "Close" at bounding box center [838, 55] width 19 height 19
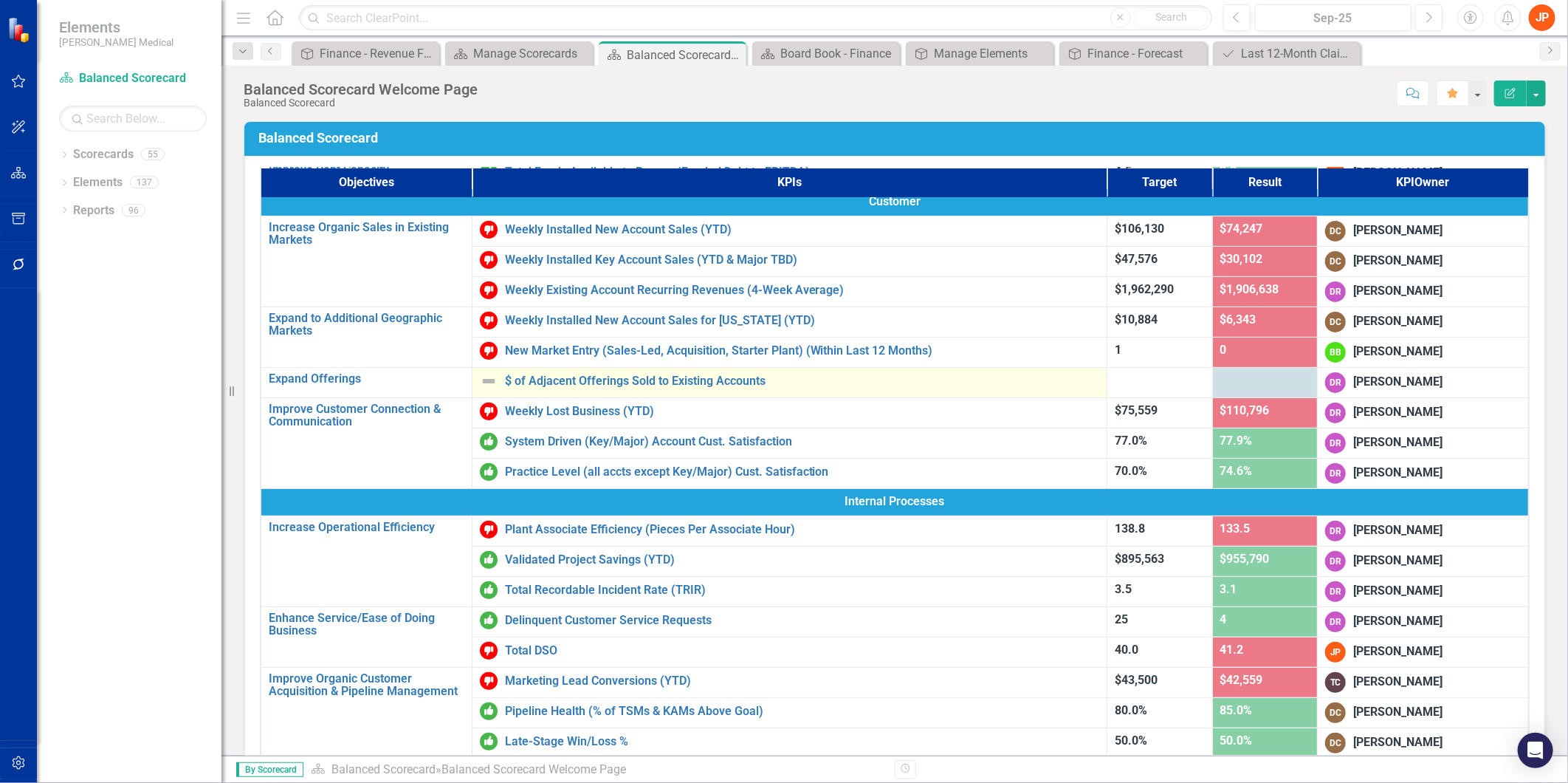
scroll to position [164, 0]
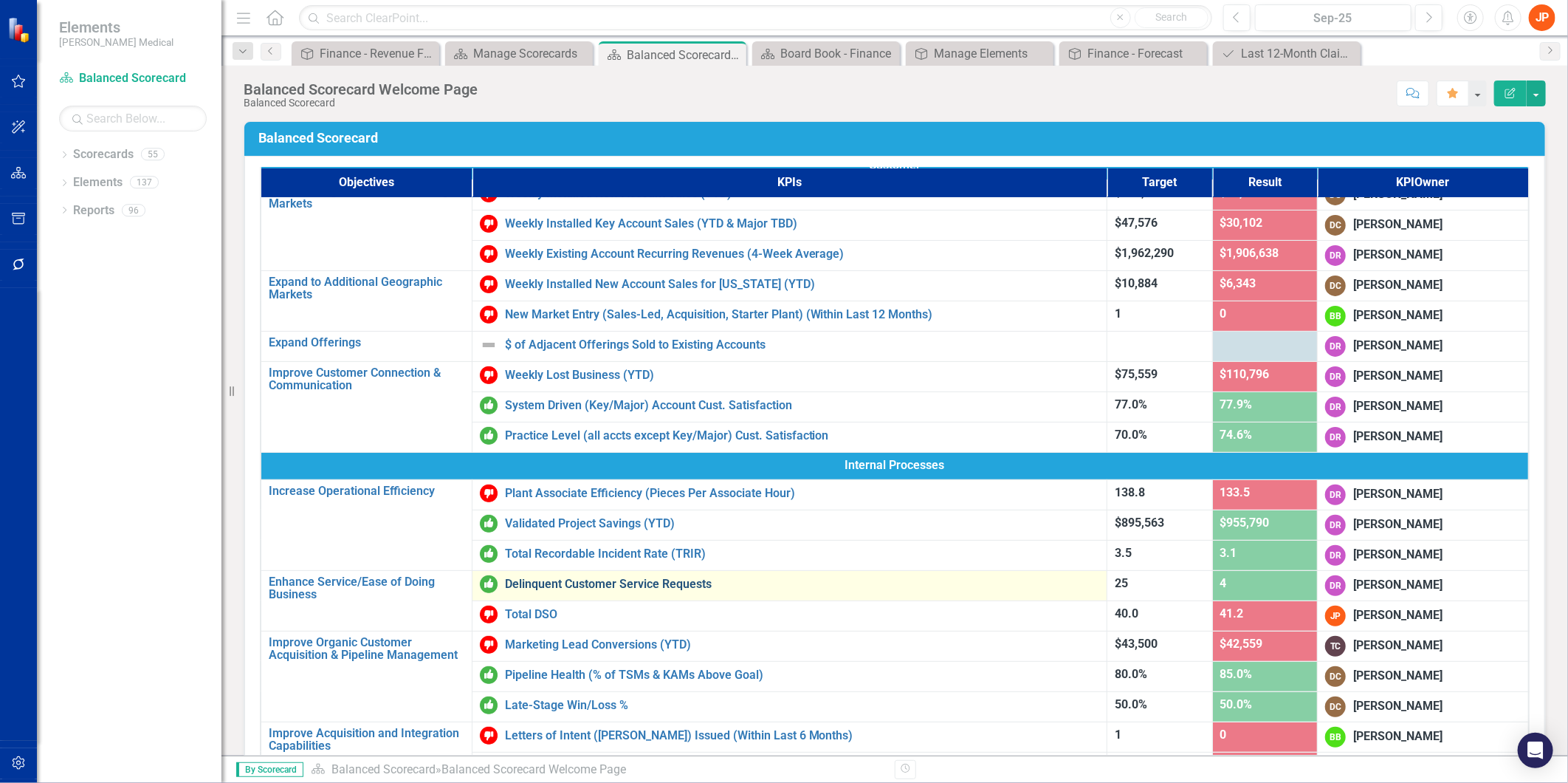
click at [624, 584] on link "Delinquent Customer Service Requests" at bounding box center [801, 583] width 595 height 13
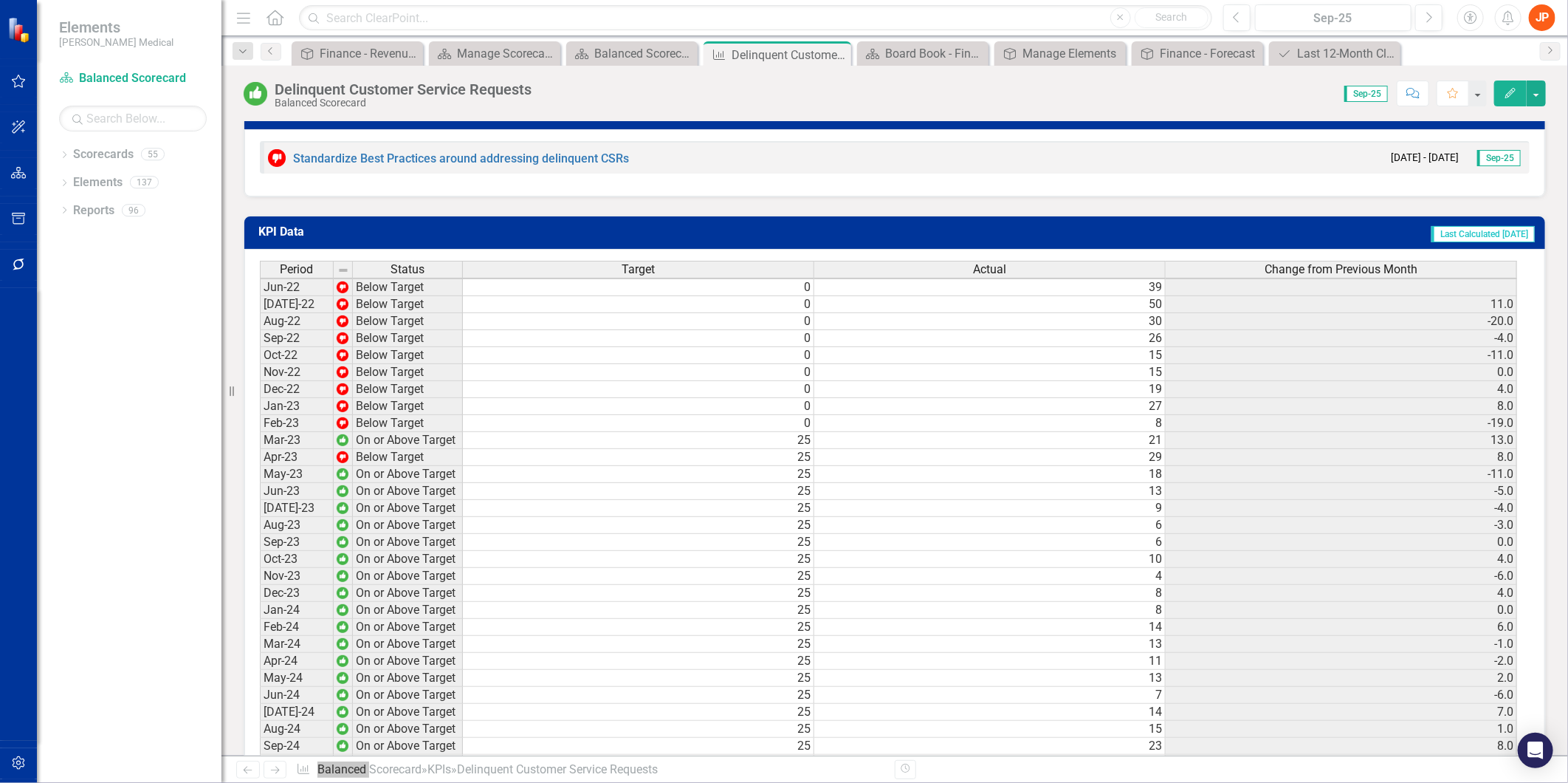
scroll to position [4, 0]
click at [839, 55] on icon "Close" at bounding box center [836, 54] width 15 height 12
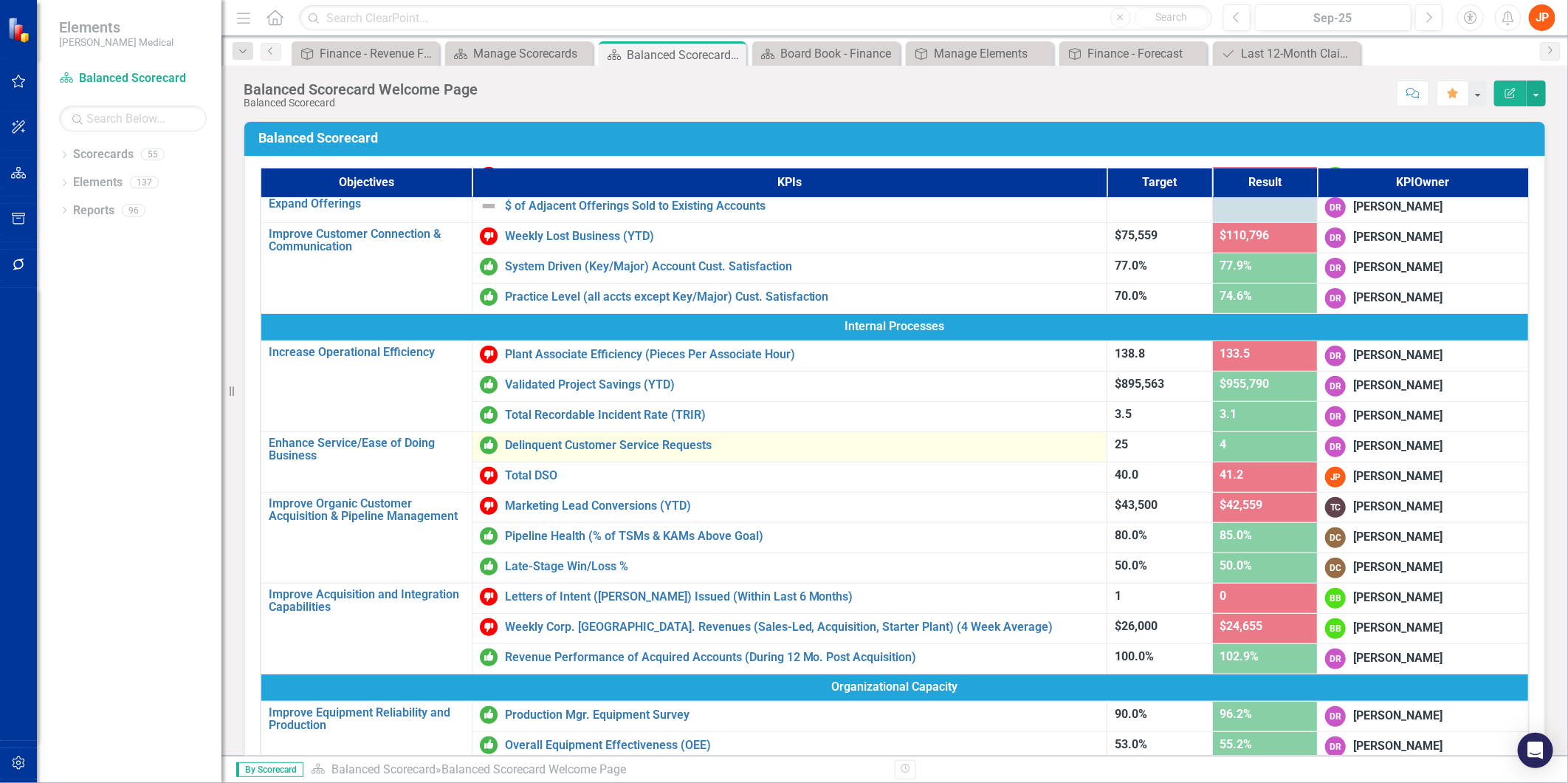
scroll to position [328, 0]
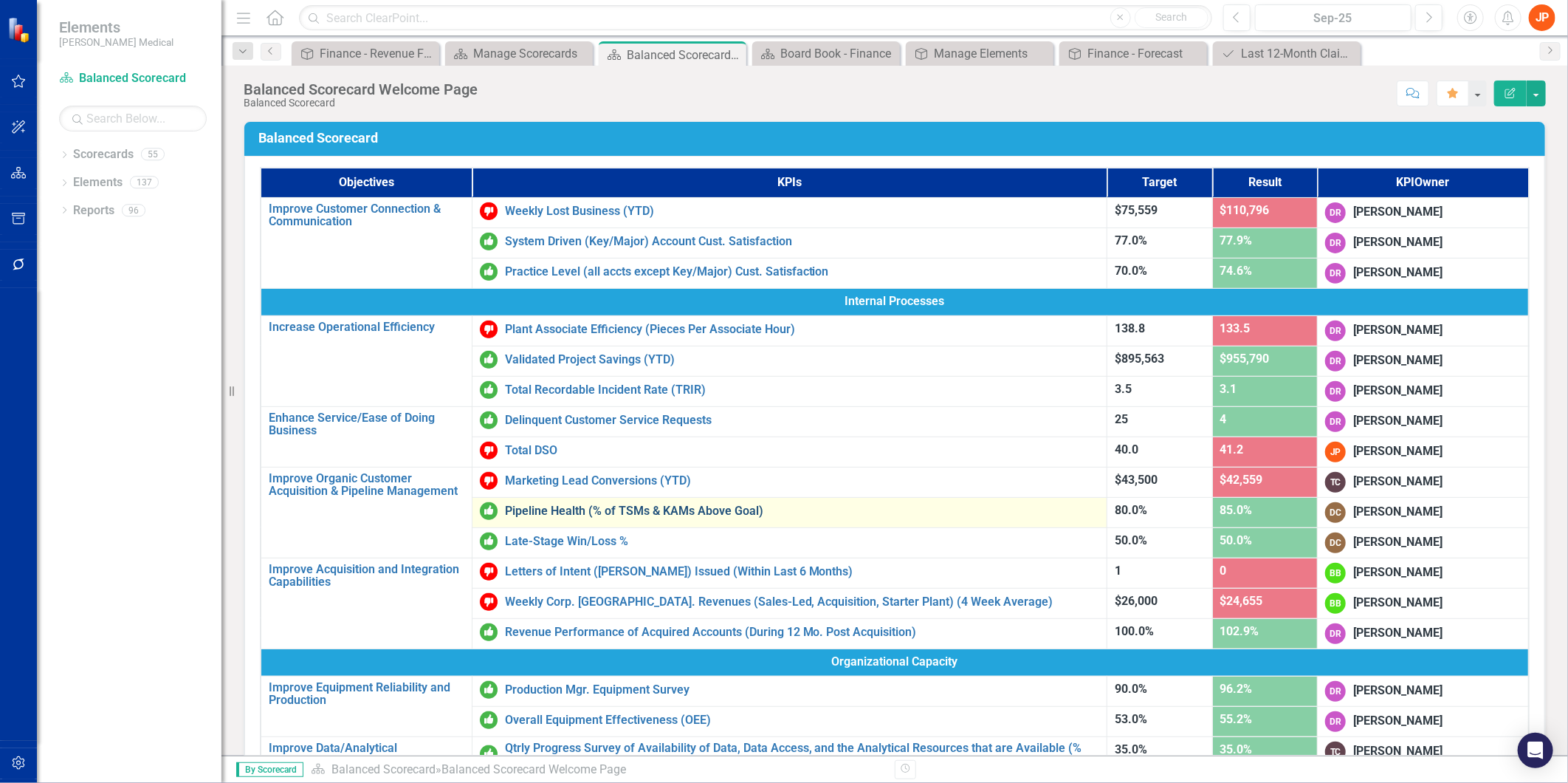
click at [555, 508] on link "Pipeline Health (% of TSMs & KAMs Above Goal)" at bounding box center [801, 511] width 595 height 13
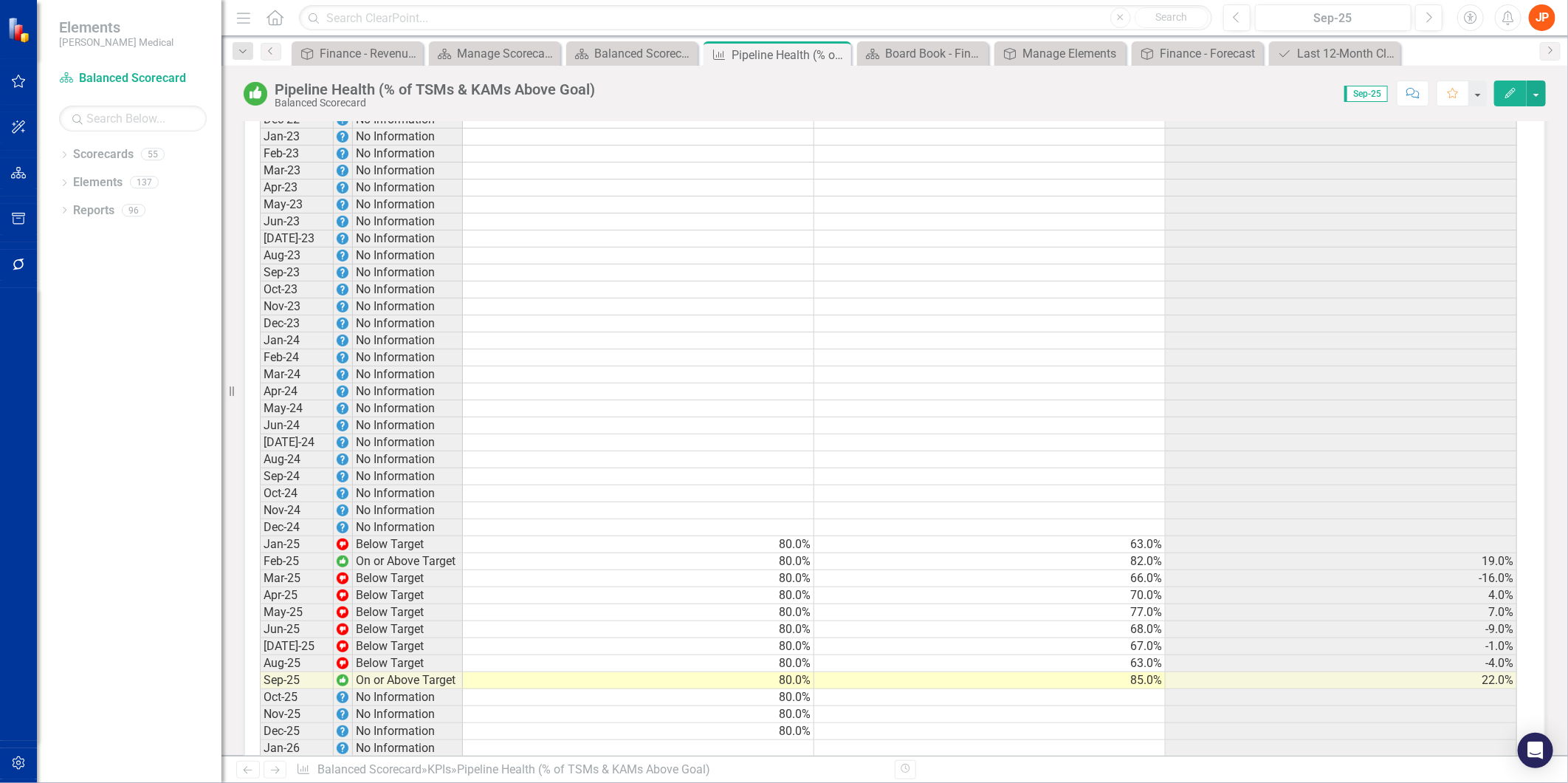
scroll to position [1477, 0]
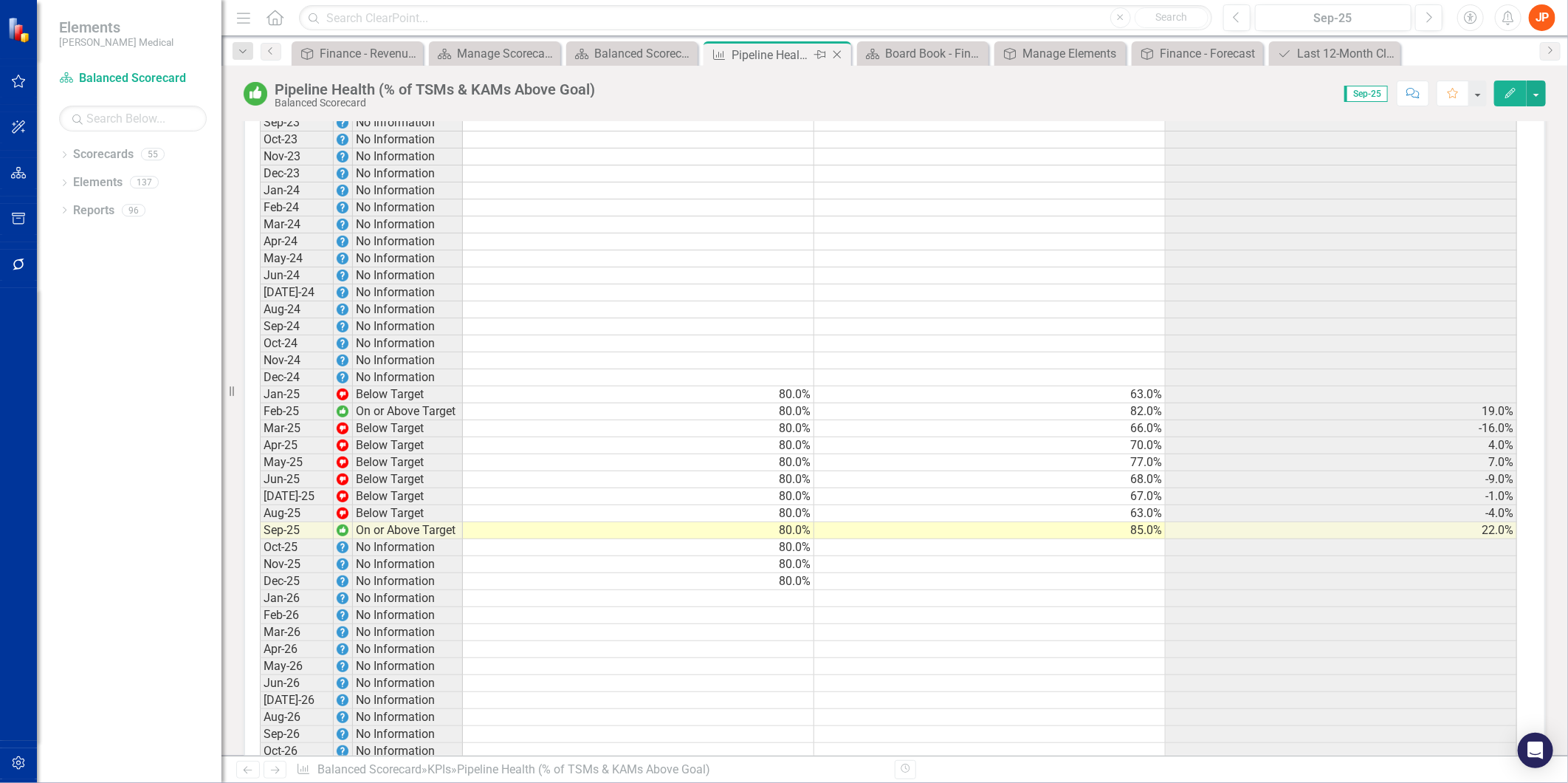
click at [804, 47] on div "Pipeline Health (% of TSMs & KAMs Above Goal)" at bounding box center [771, 55] width 79 height 19
click at [838, 52] on icon "Close" at bounding box center [836, 54] width 15 height 12
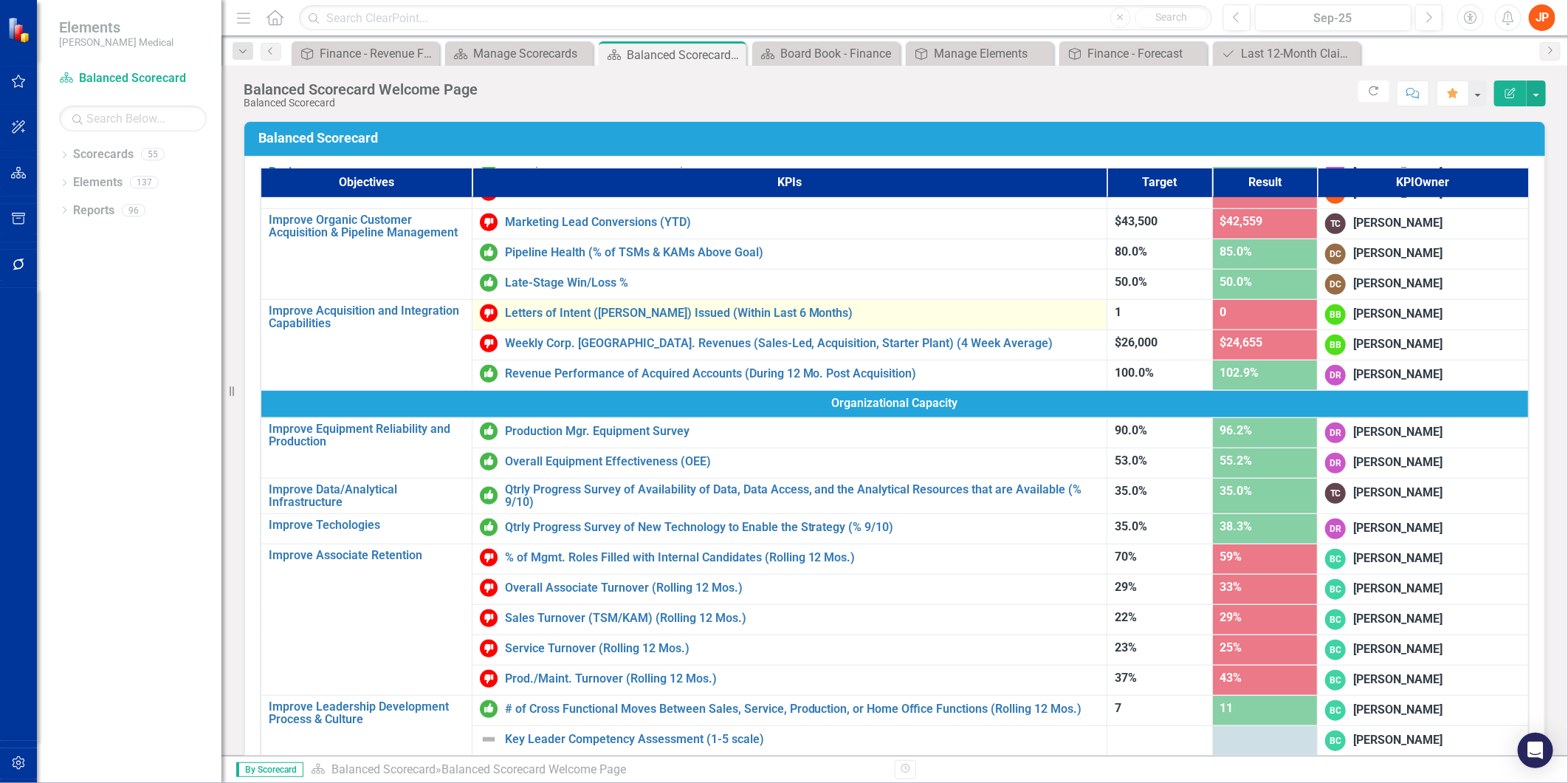
scroll to position [589, 0]
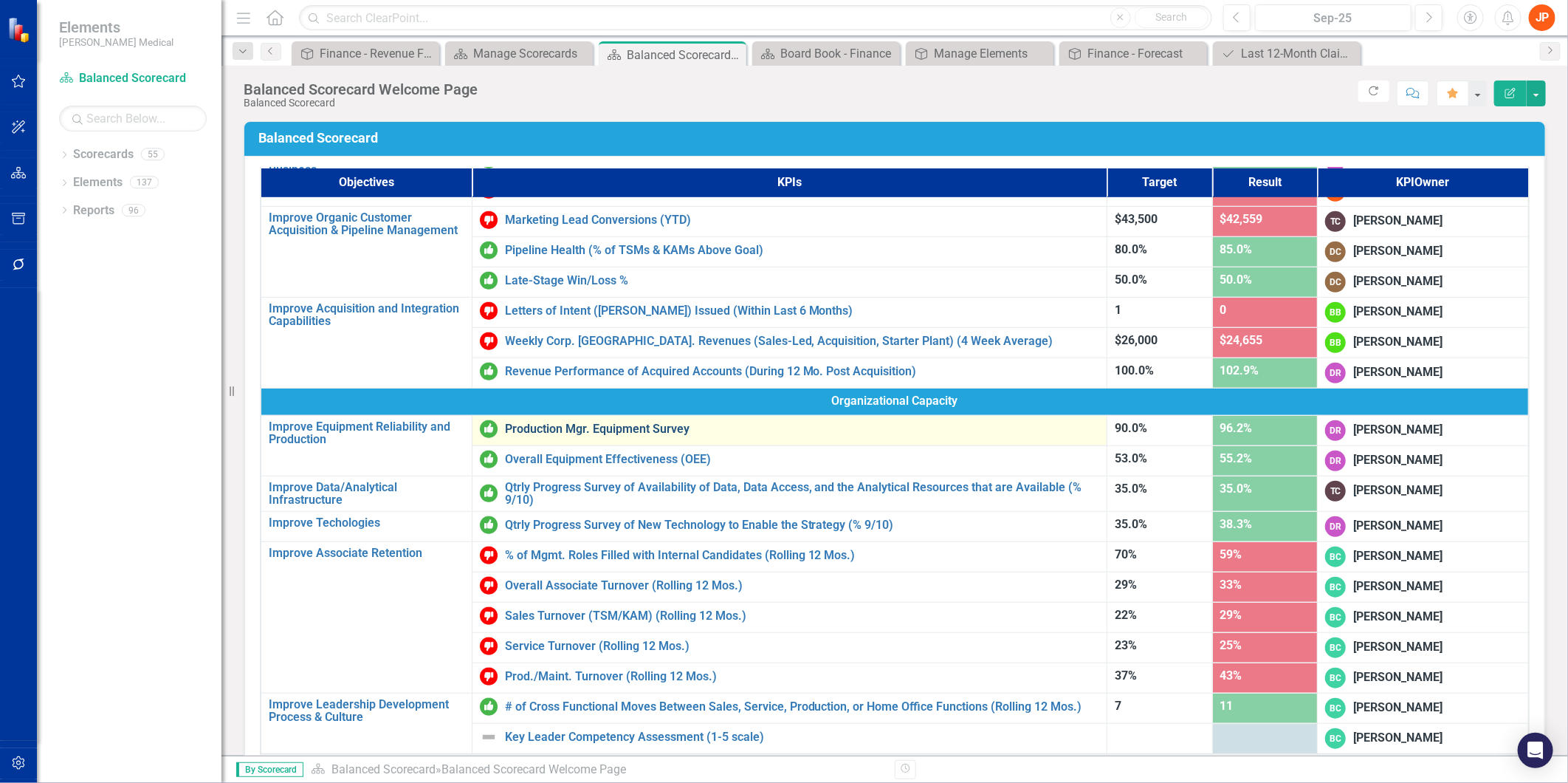
click at [633, 426] on link "Production Mgr. Equipment Survey" at bounding box center [801, 429] width 595 height 13
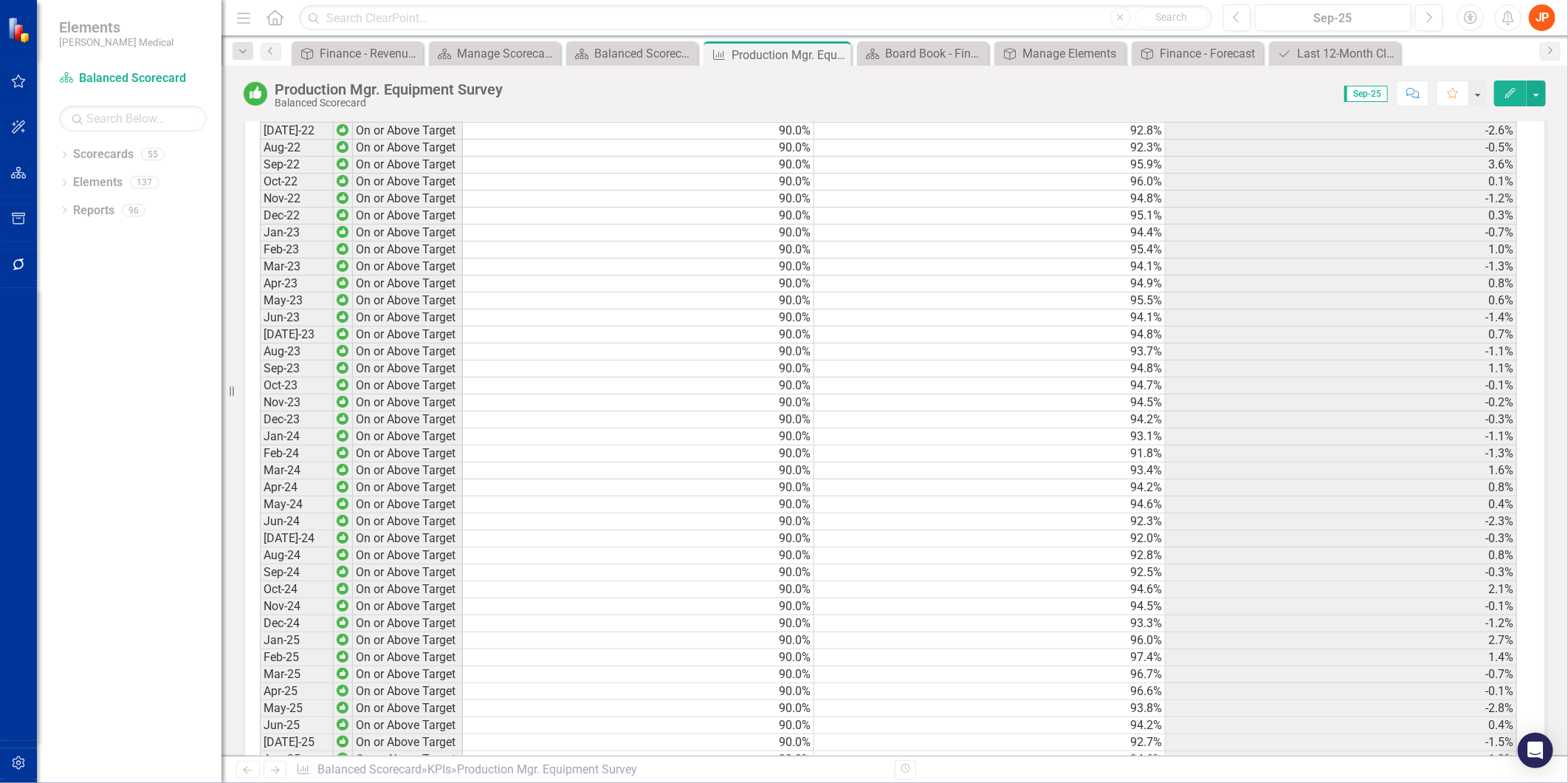
scroll to position [1886, 0]
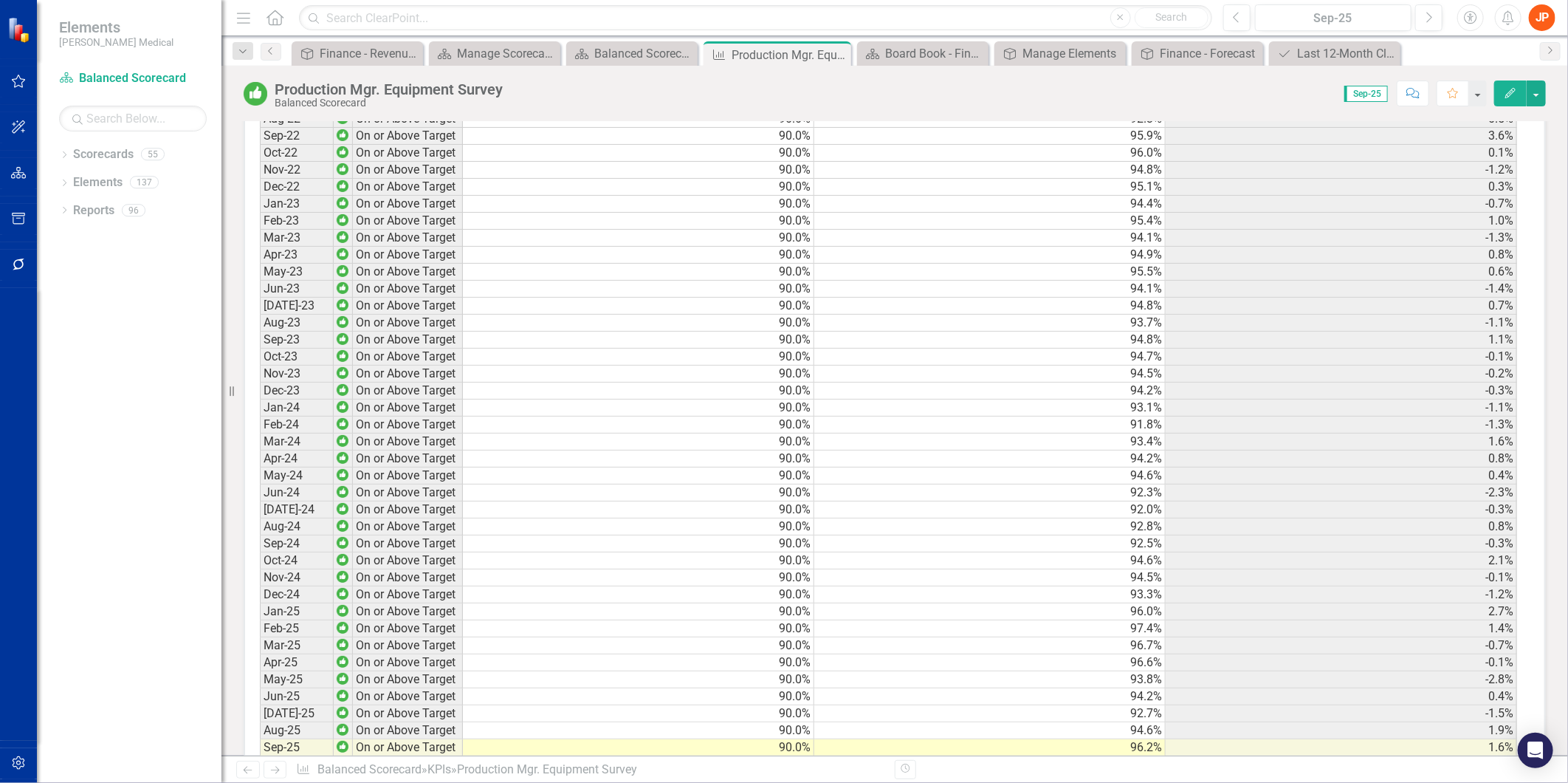
click at [1104, 654] on td "96.6%" at bounding box center [989, 662] width 352 height 17
click at [840, 55] on icon "Close" at bounding box center [836, 54] width 15 height 12
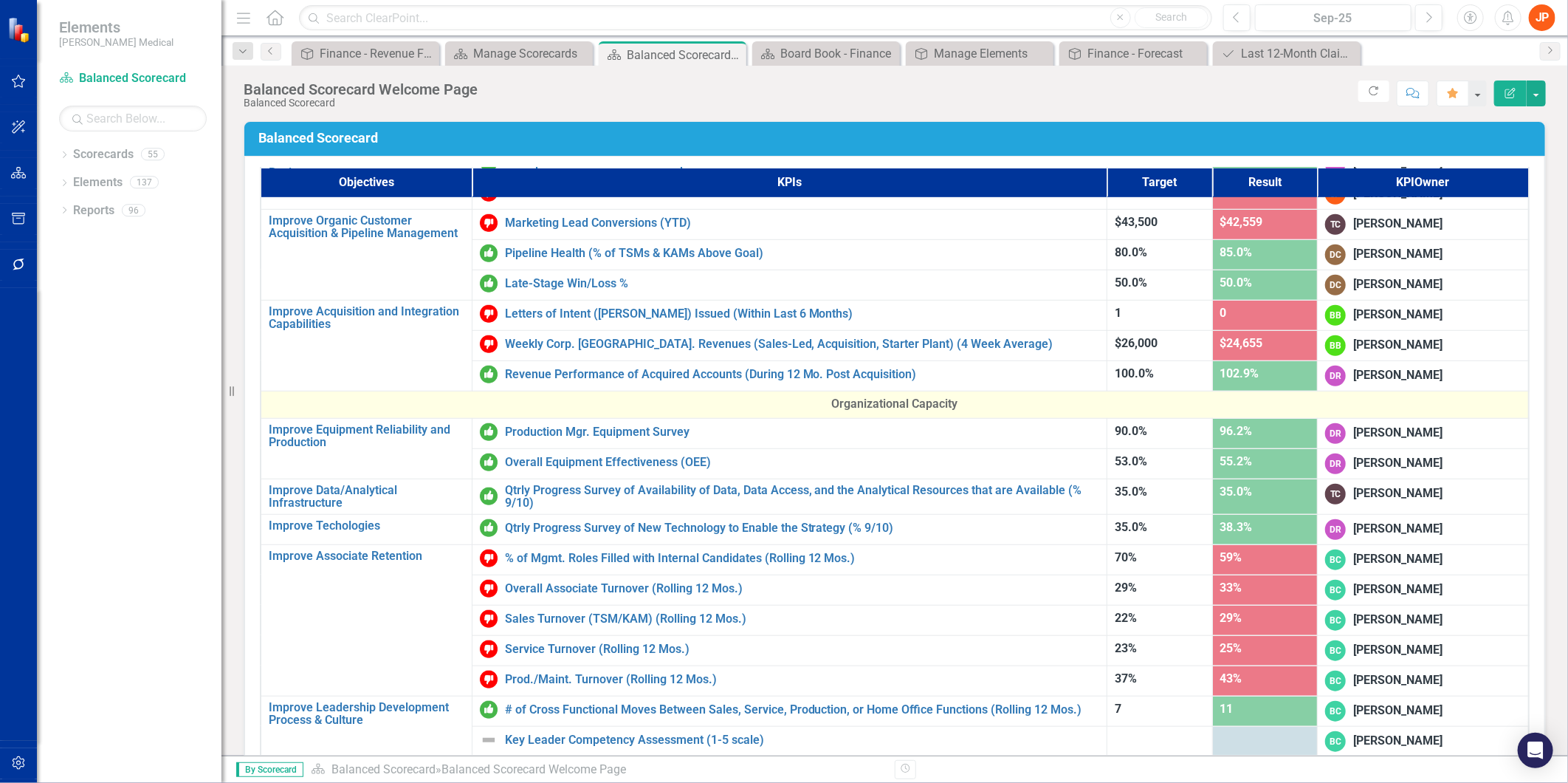
scroll to position [589, 0]
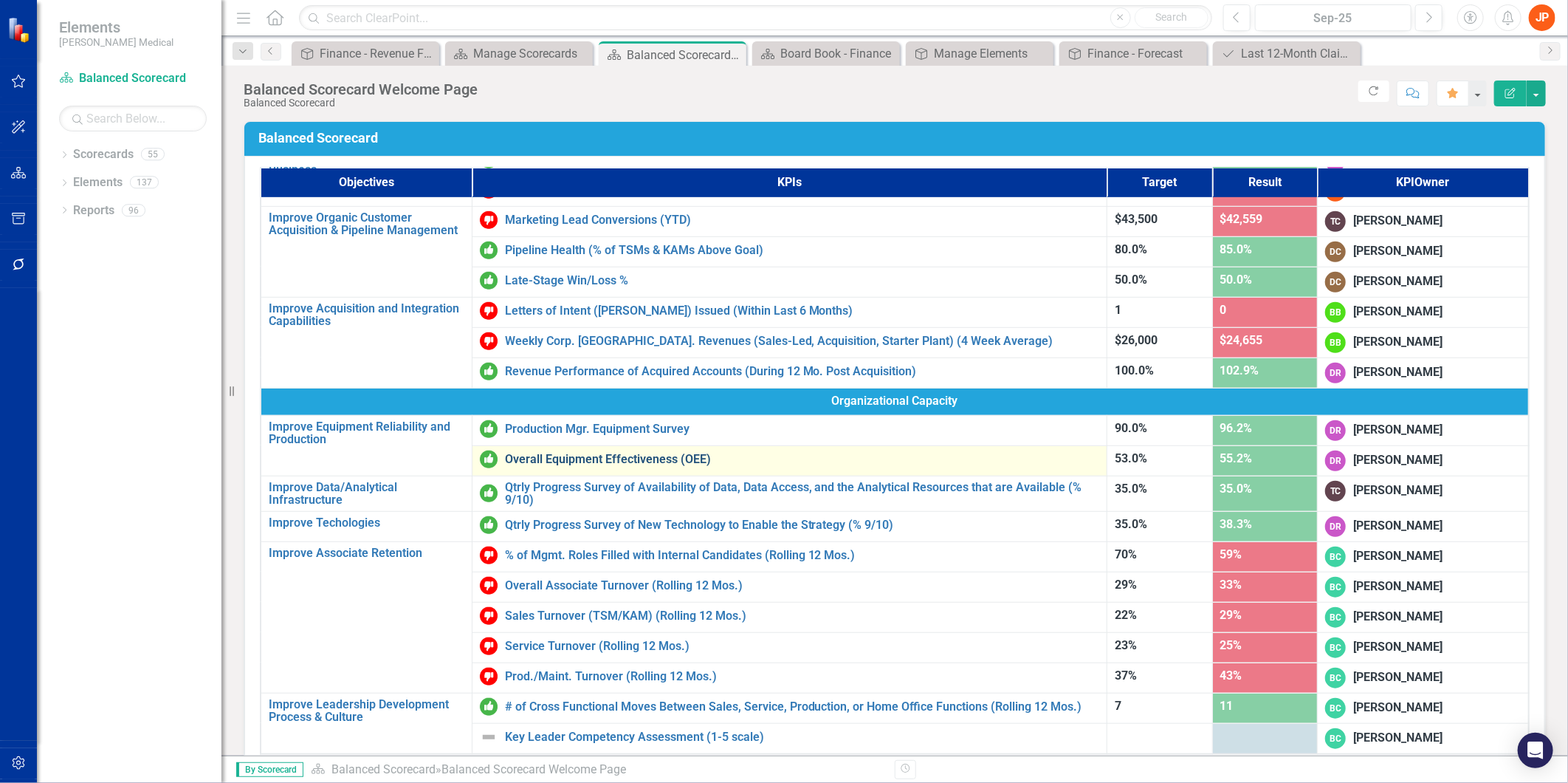
click at [659, 455] on link "Overall Equipment Effectiveness (OEE)" at bounding box center [801, 459] width 595 height 13
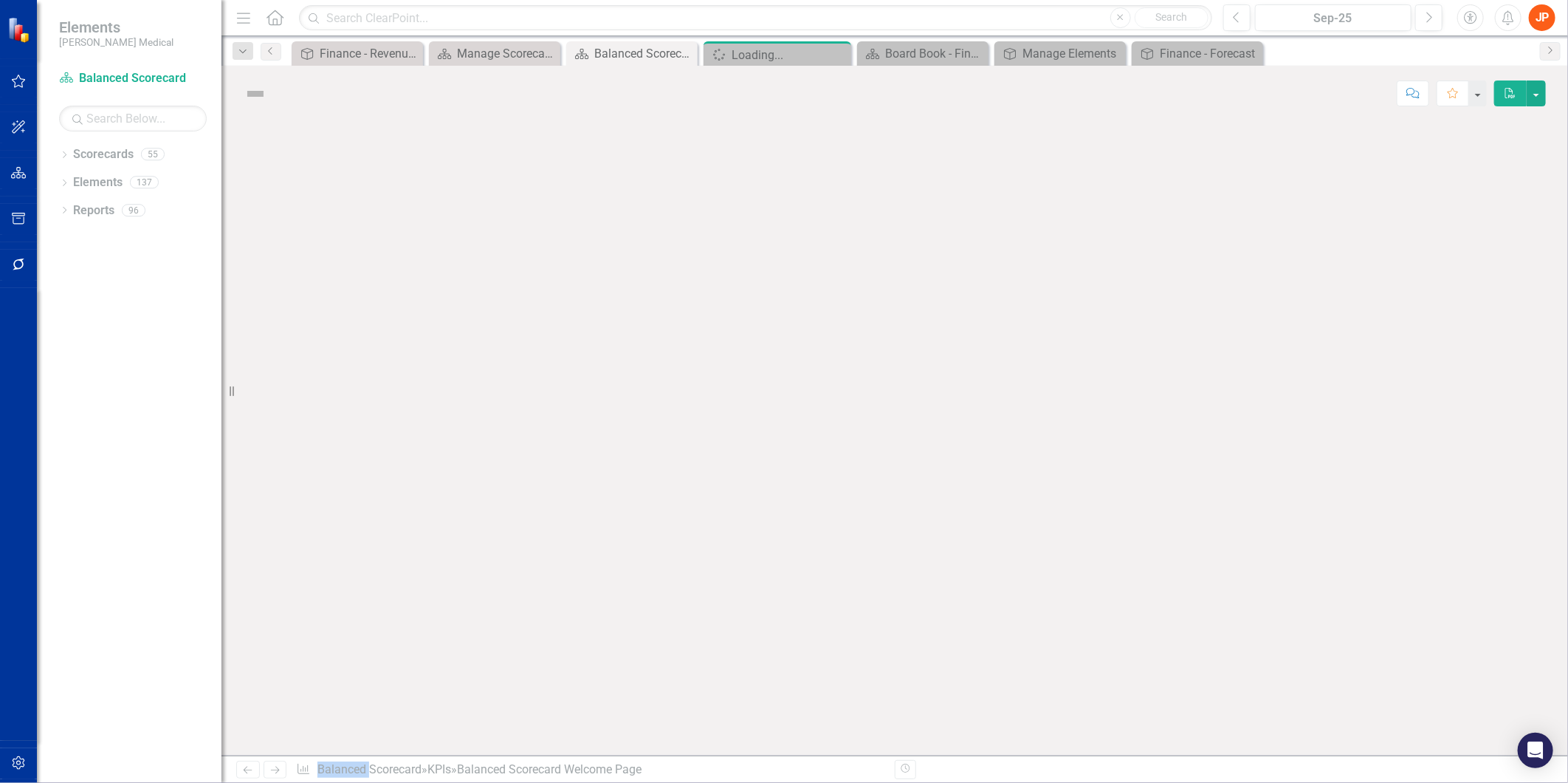
click at [659, 455] on div at bounding box center [894, 438] width 1346 height 634
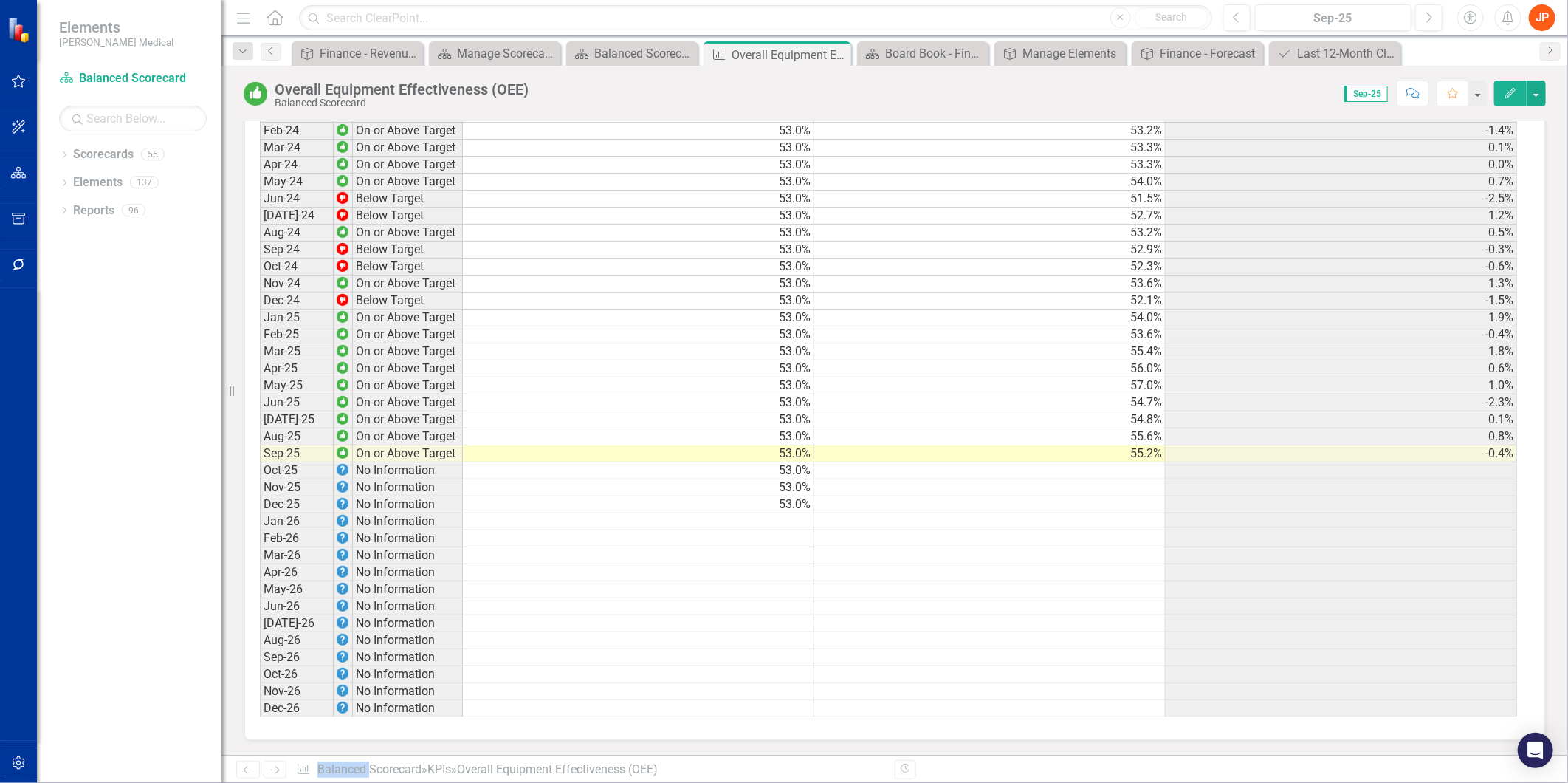
scroll to position [2280, 0]
click at [835, 50] on icon "Close" at bounding box center [836, 54] width 15 height 12
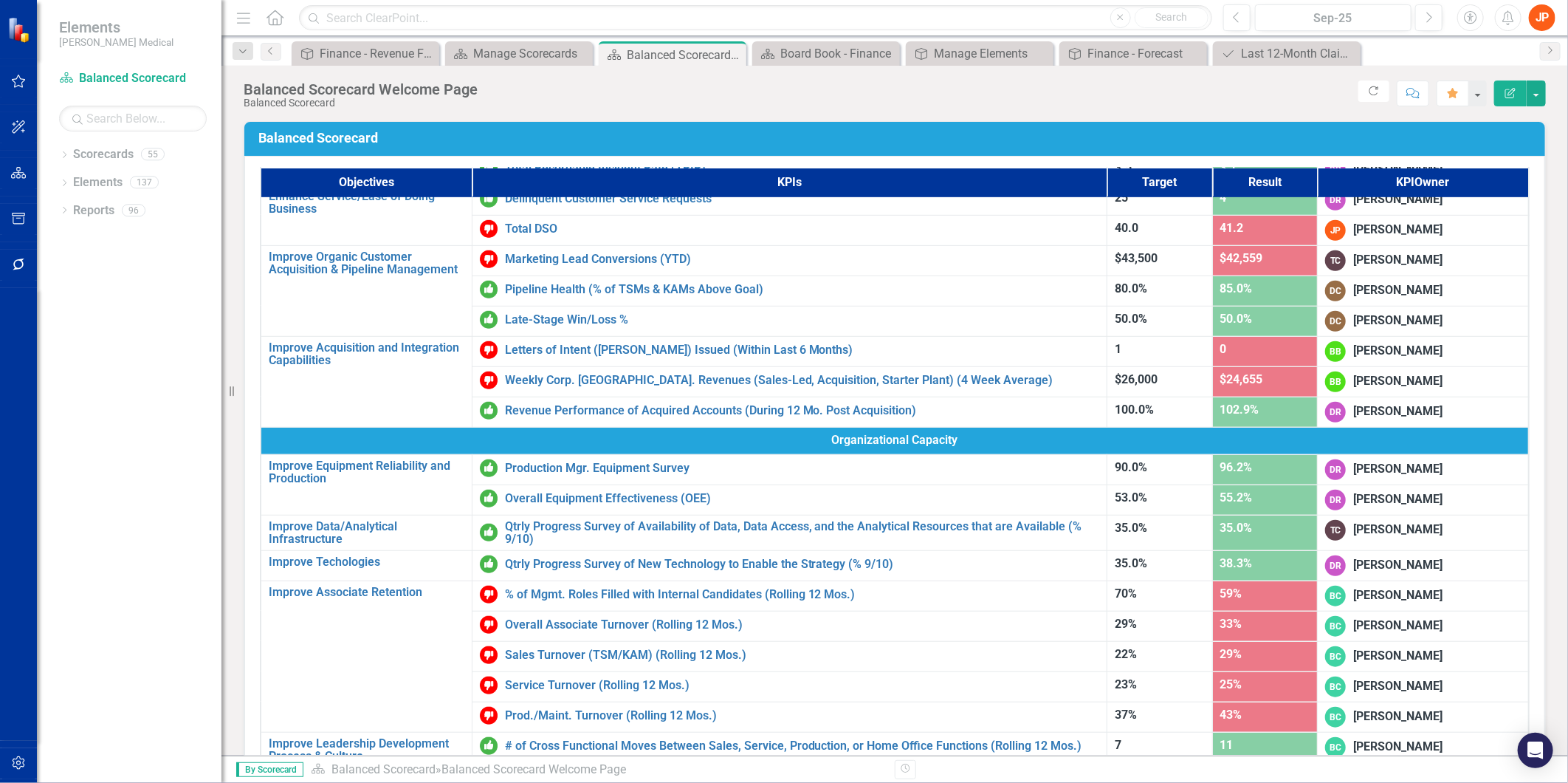
scroll to position [574, 0]
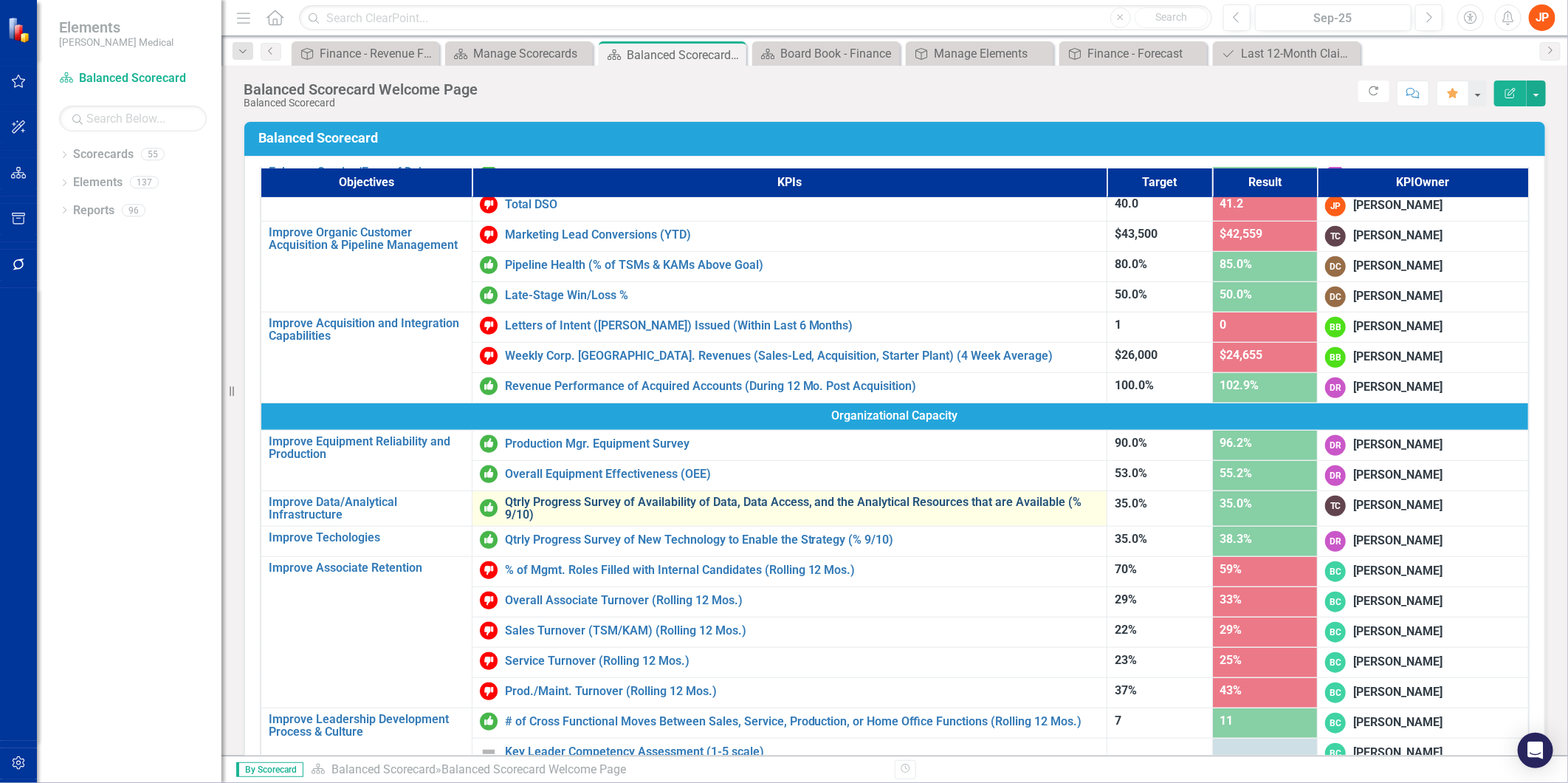
click at [580, 500] on link "Qtrly Progress Survey of Availability of Data, Data Access, and the Analytical …" at bounding box center [801, 508] width 595 height 26
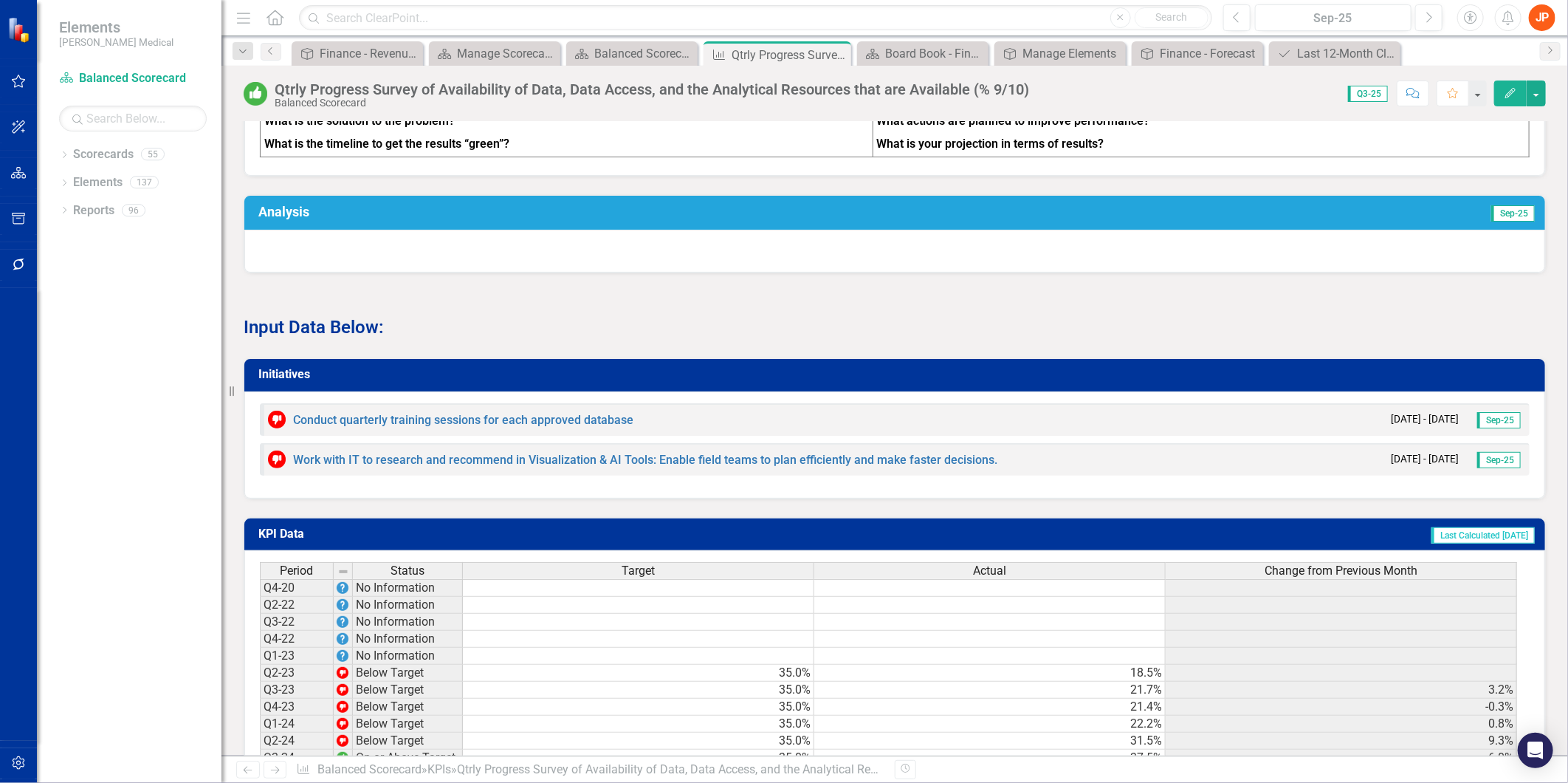
scroll to position [1312, 0]
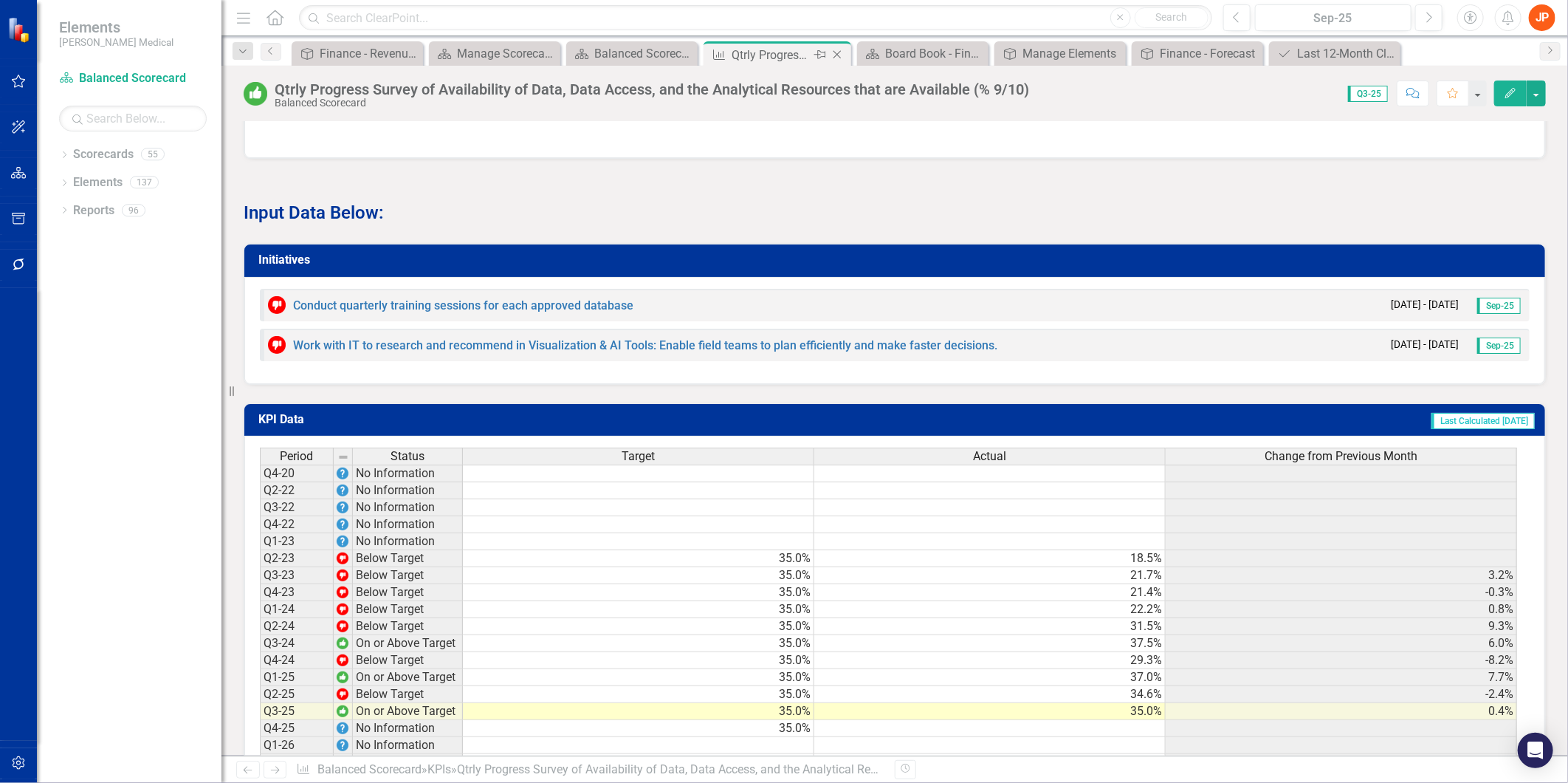
click at [844, 55] on div "Close" at bounding box center [838, 55] width 19 height 19
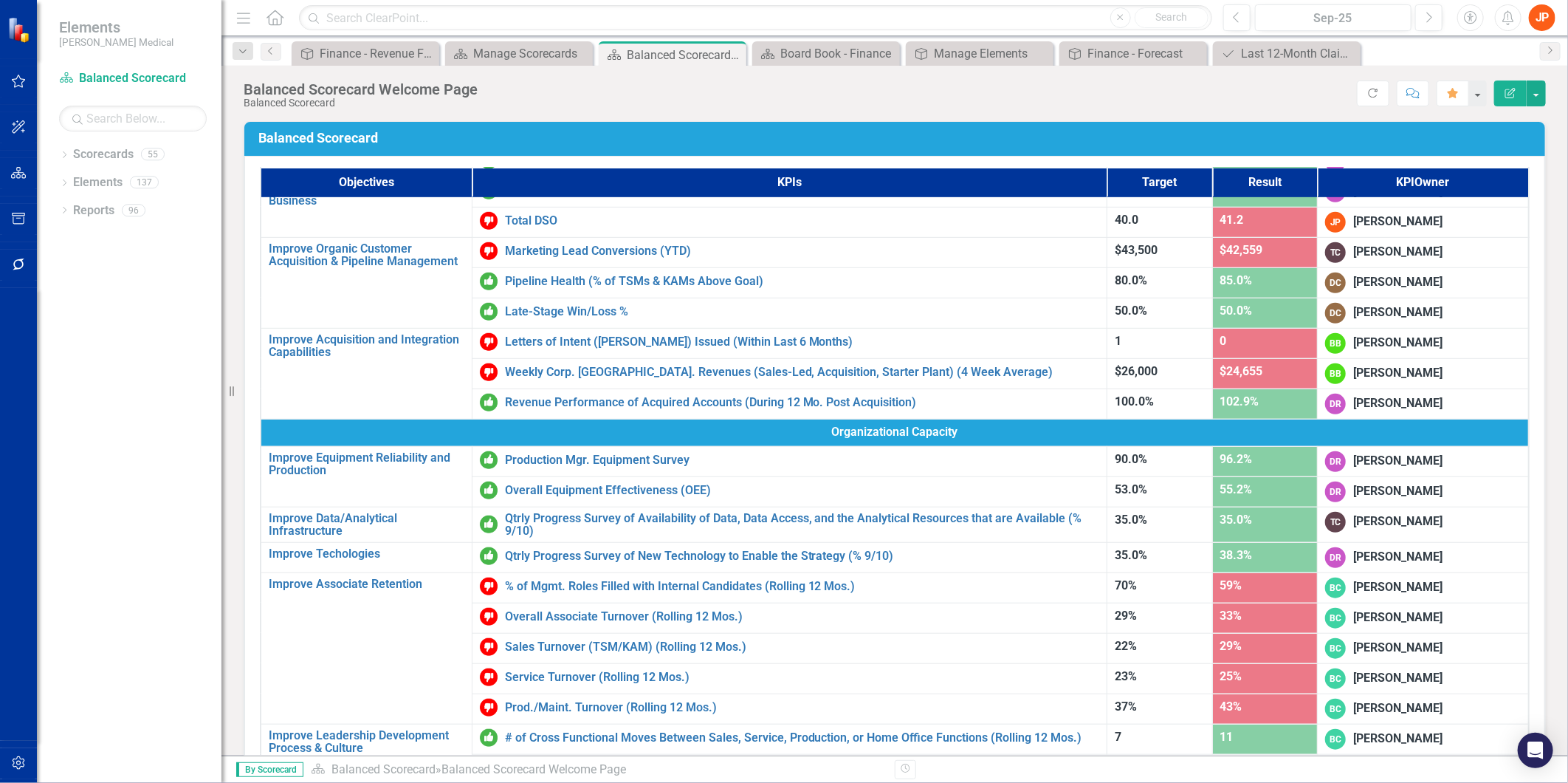
scroll to position [574, 0]
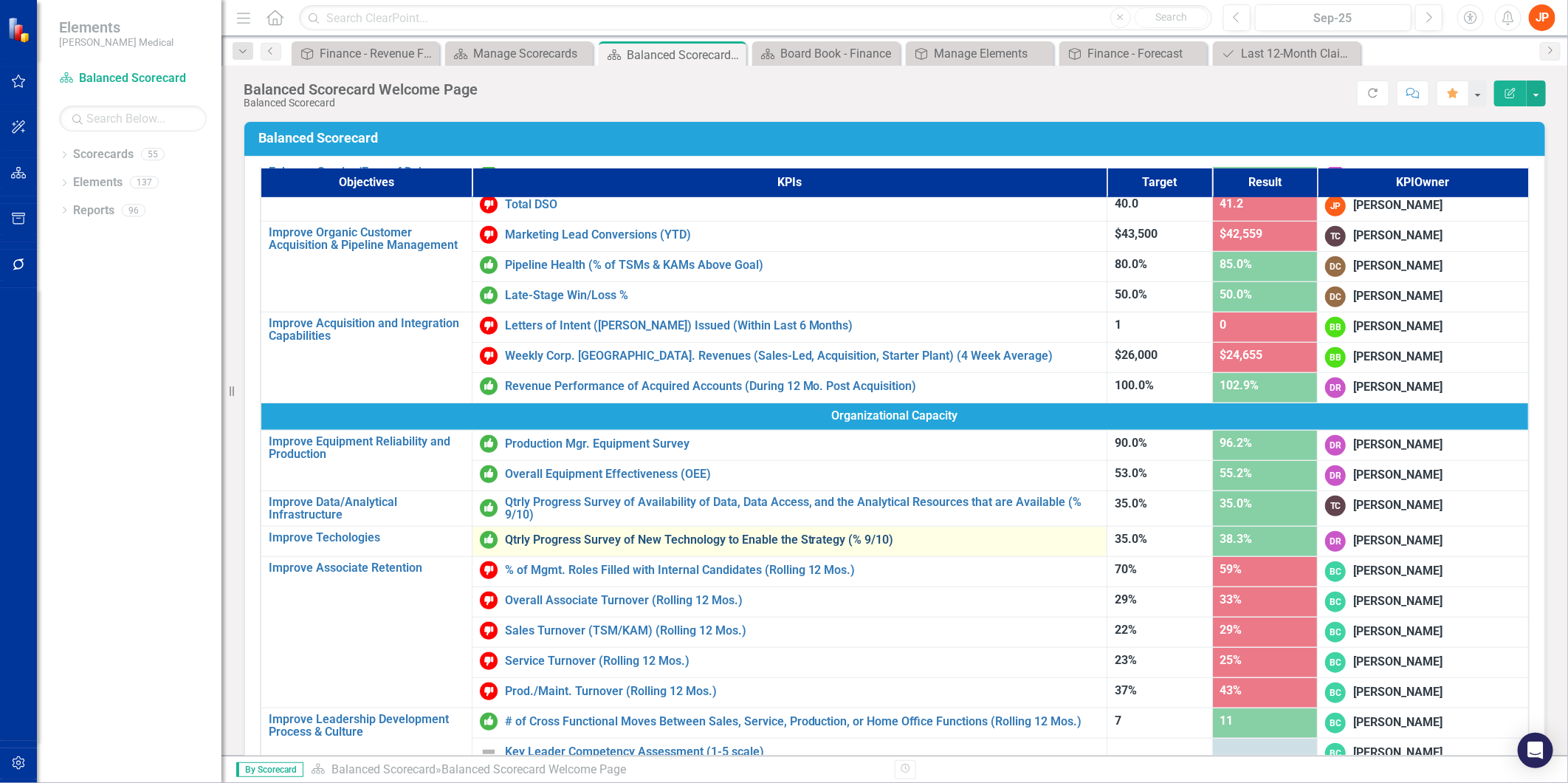
click at [740, 537] on link "Qtrly Progress Survey of New Technology to Enable the Strategy (% 9/10)" at bounding box center [801, 540] width 595 height 13
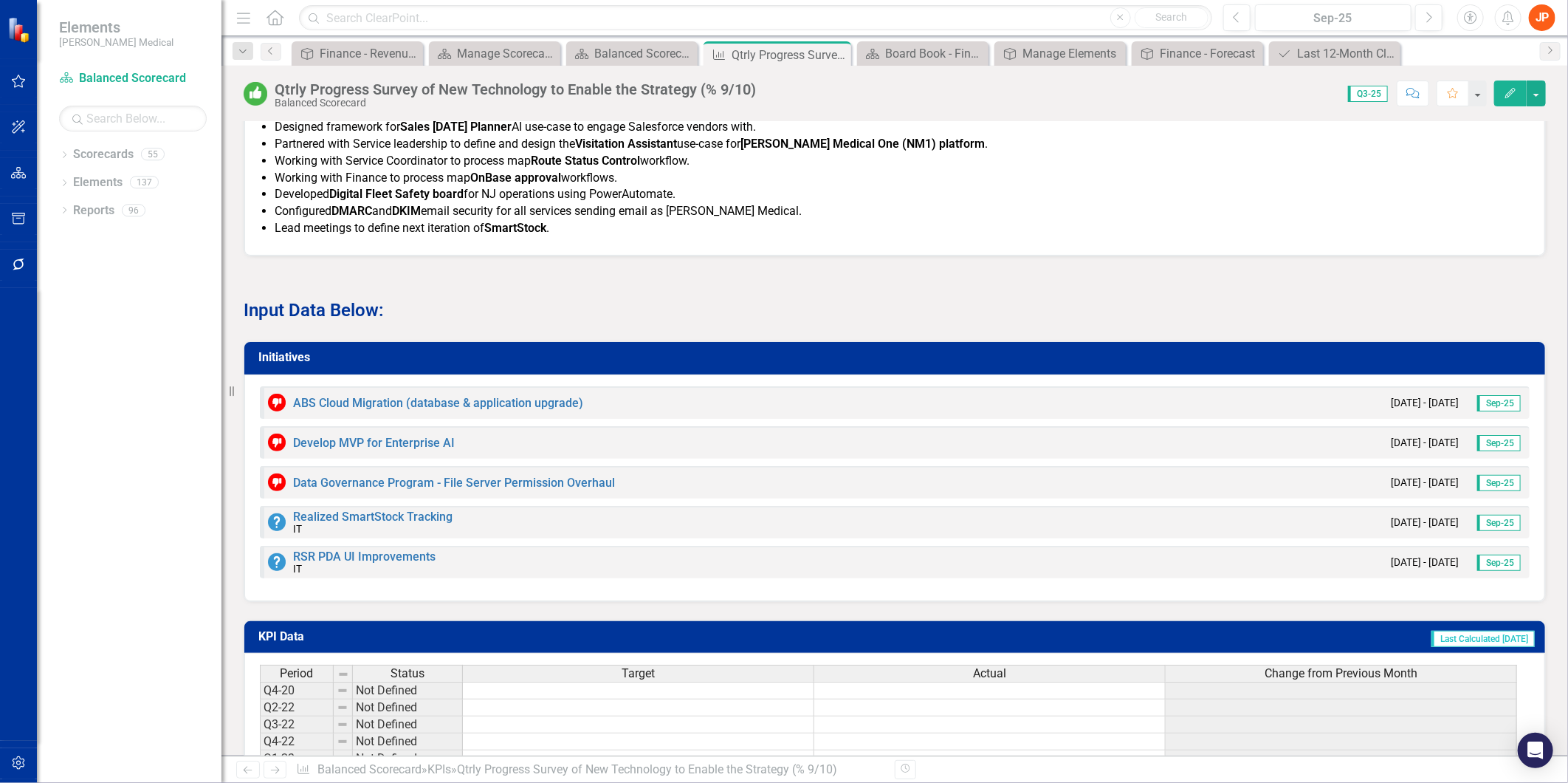
scroll to position [1630, 0]
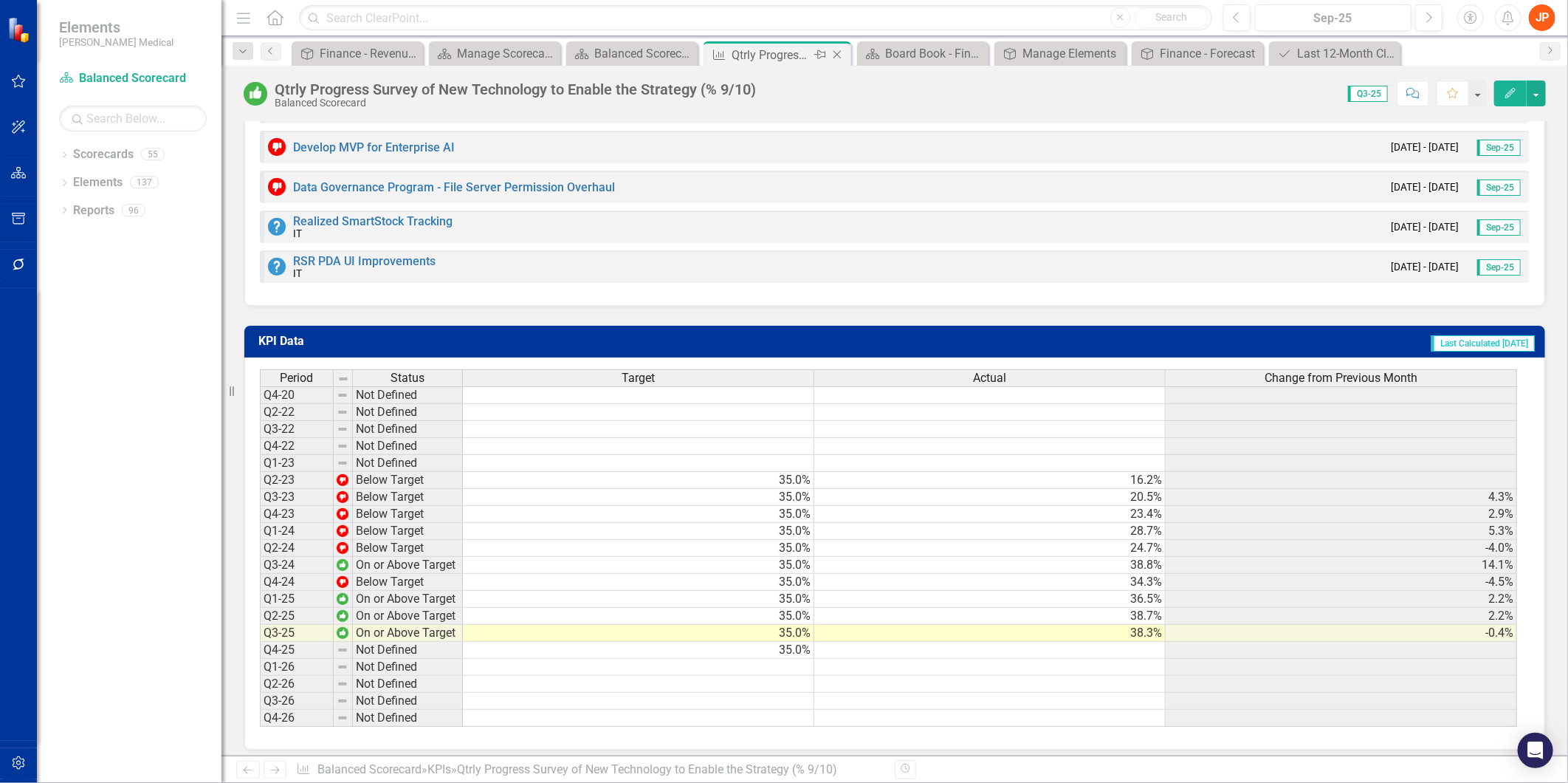
click at [836, 53] on icon "Close" at bounding box center [836, 54] width 15 height 12
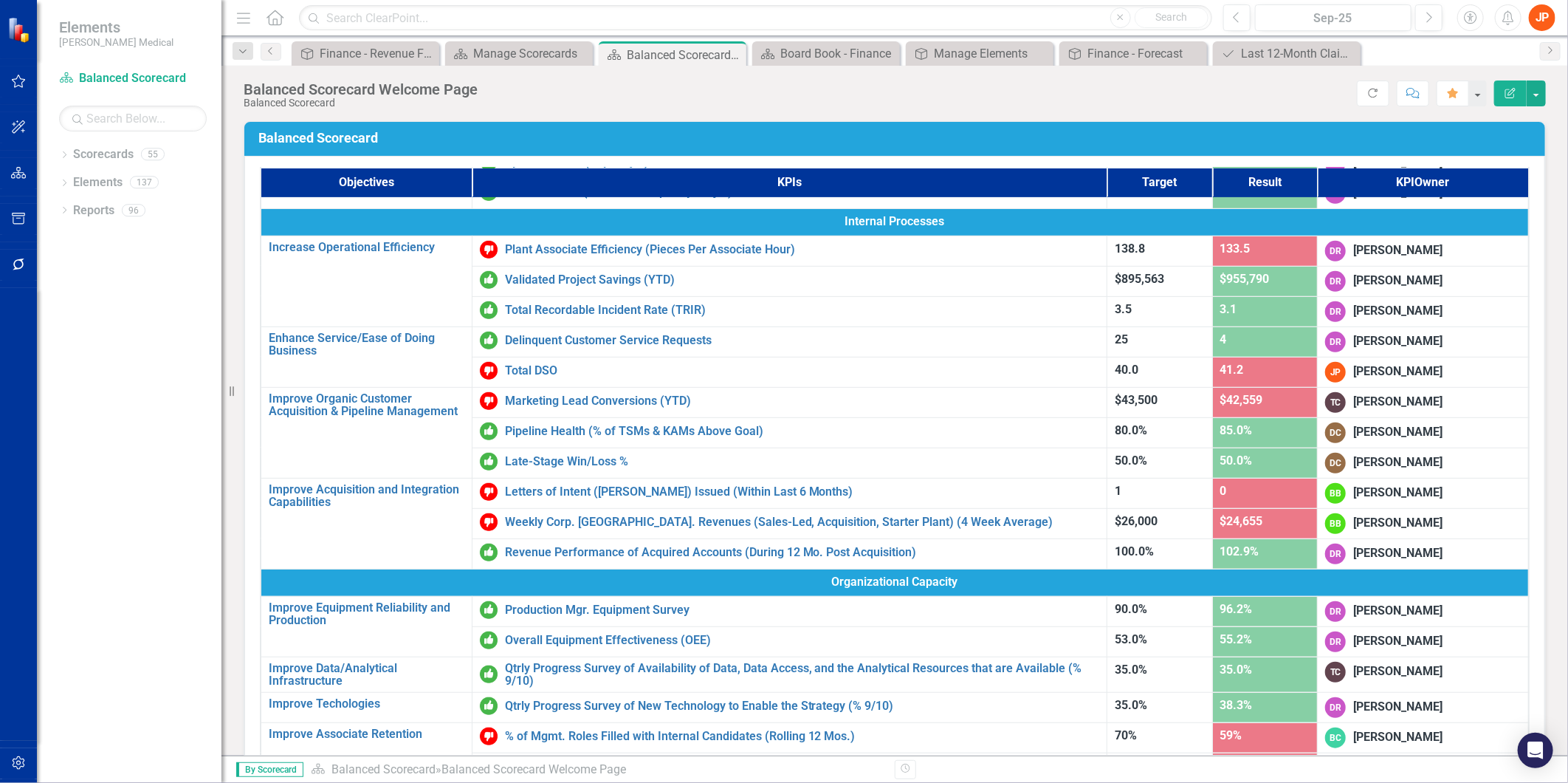
scroll to position [410, 0]
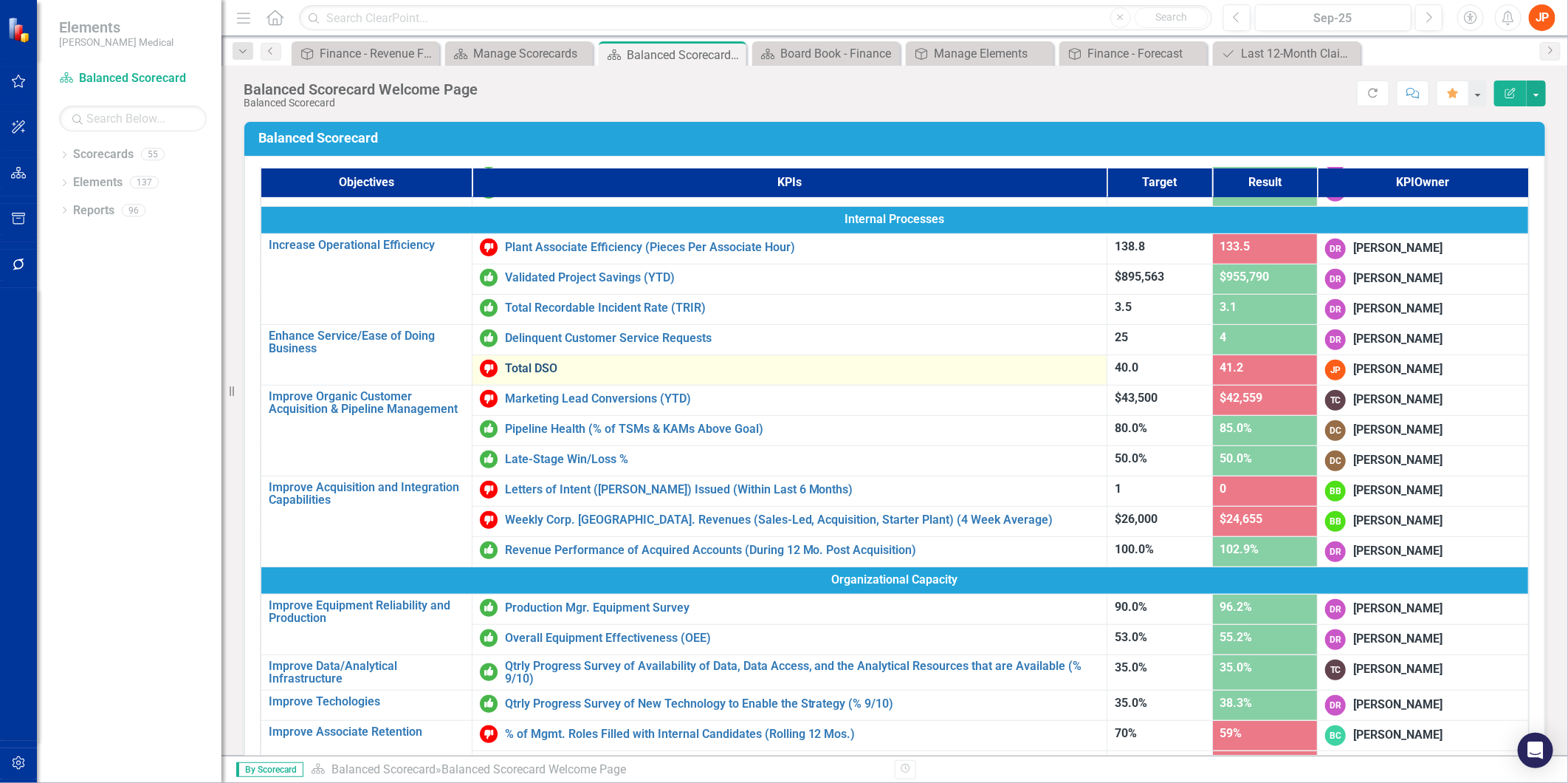
click at [517, 364] on link "Total DSO" at bounding box center [801, 368] width 595 height 13
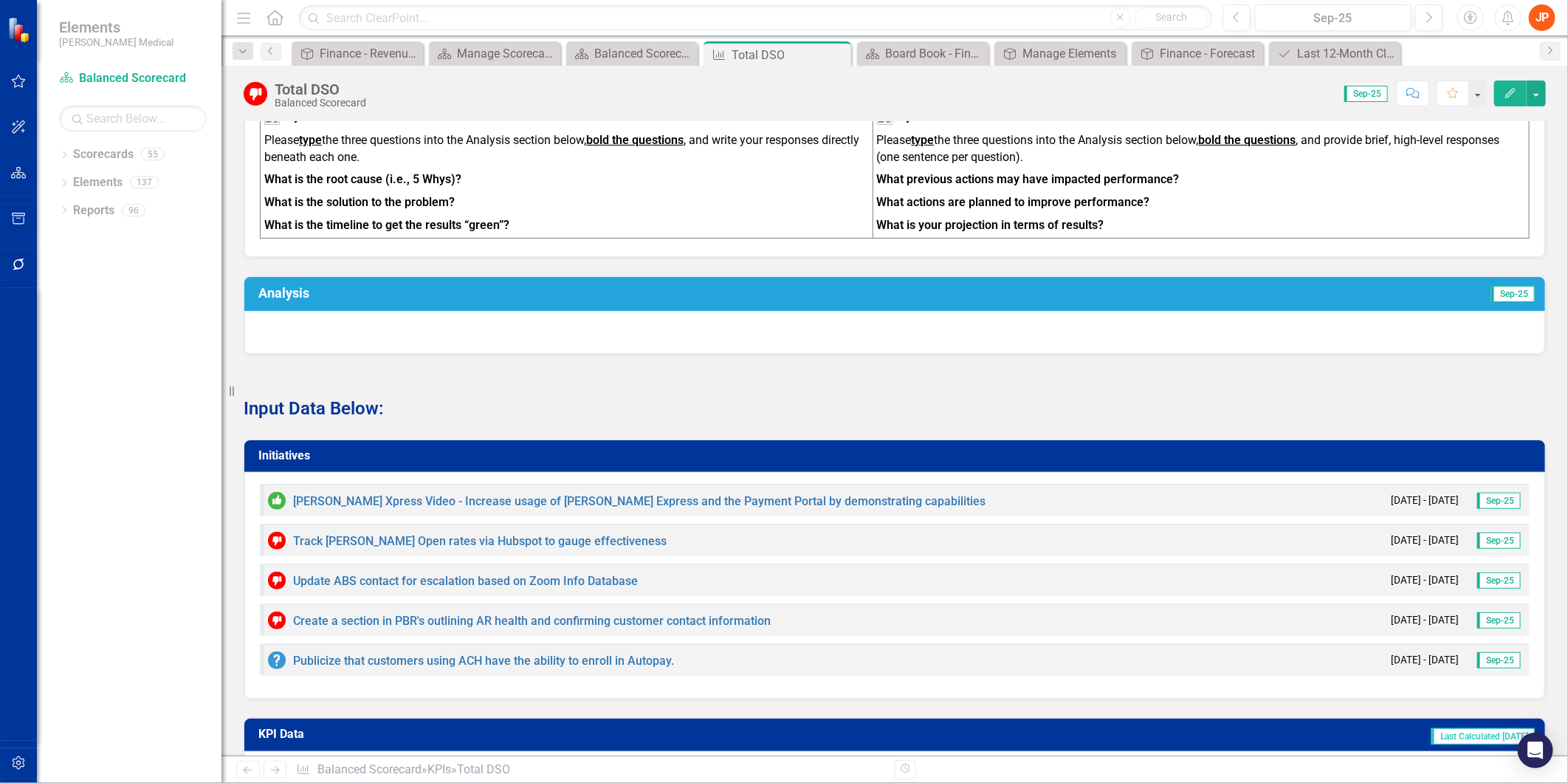
scroll to position [1190, 0]
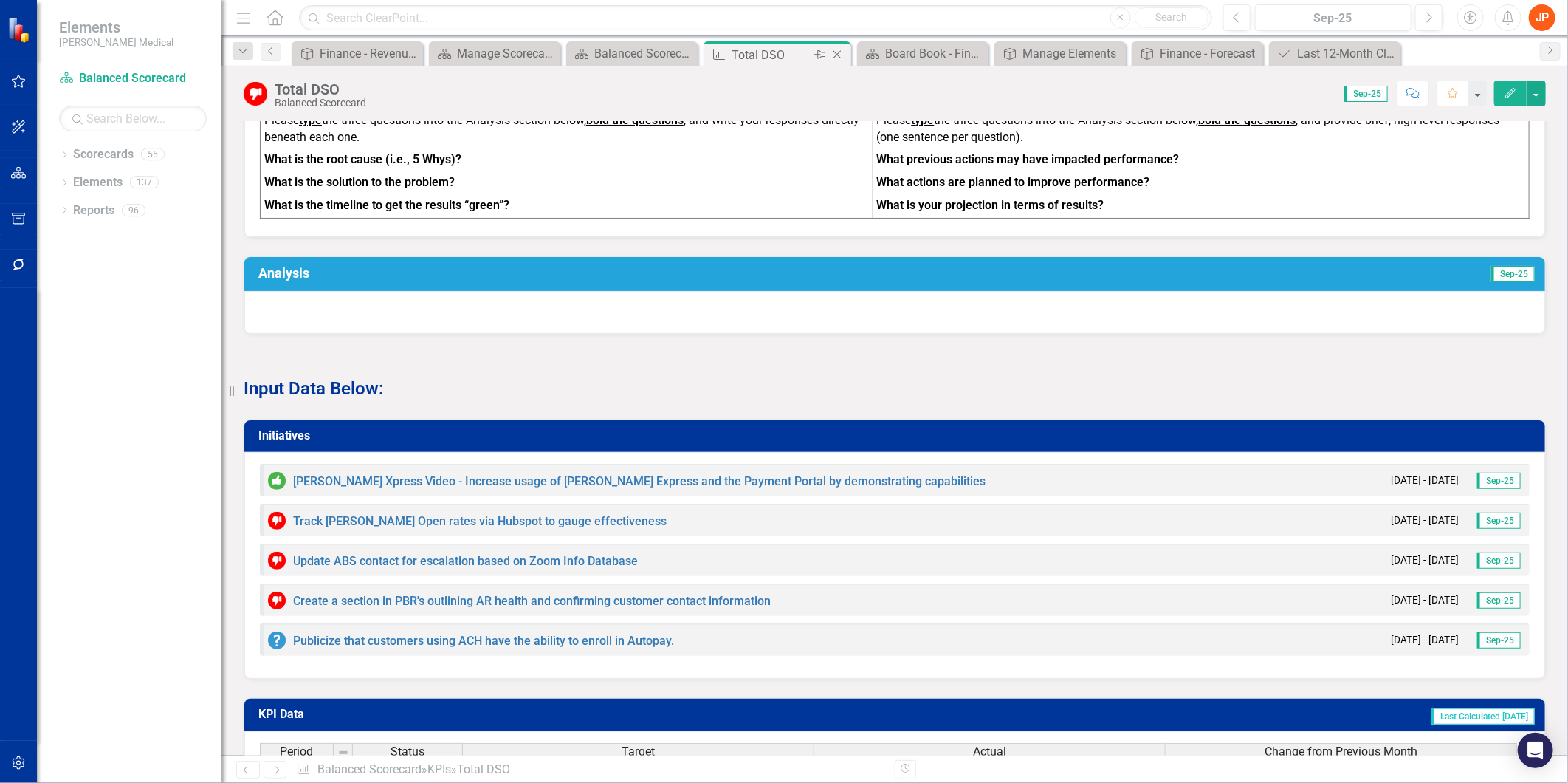
click at [838, 55] on icon "Close" at bounding box center [836, 54] width 15 height 12
